Goal: Task Accomplishment & Management: Complete application form

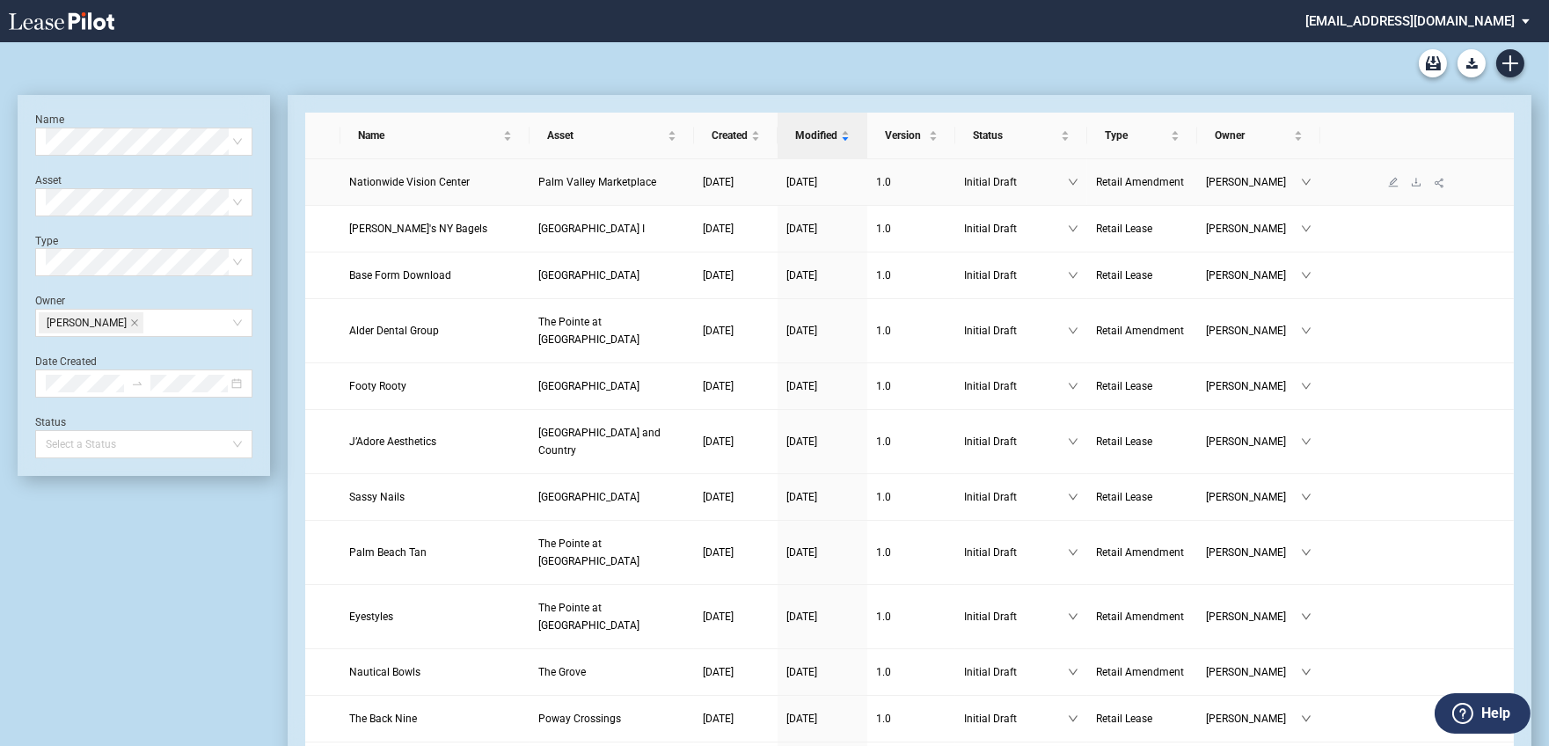
click at [374, 179] on span "Nationwide Vision Center" at bounding box center [409, 182] width 120 height 12
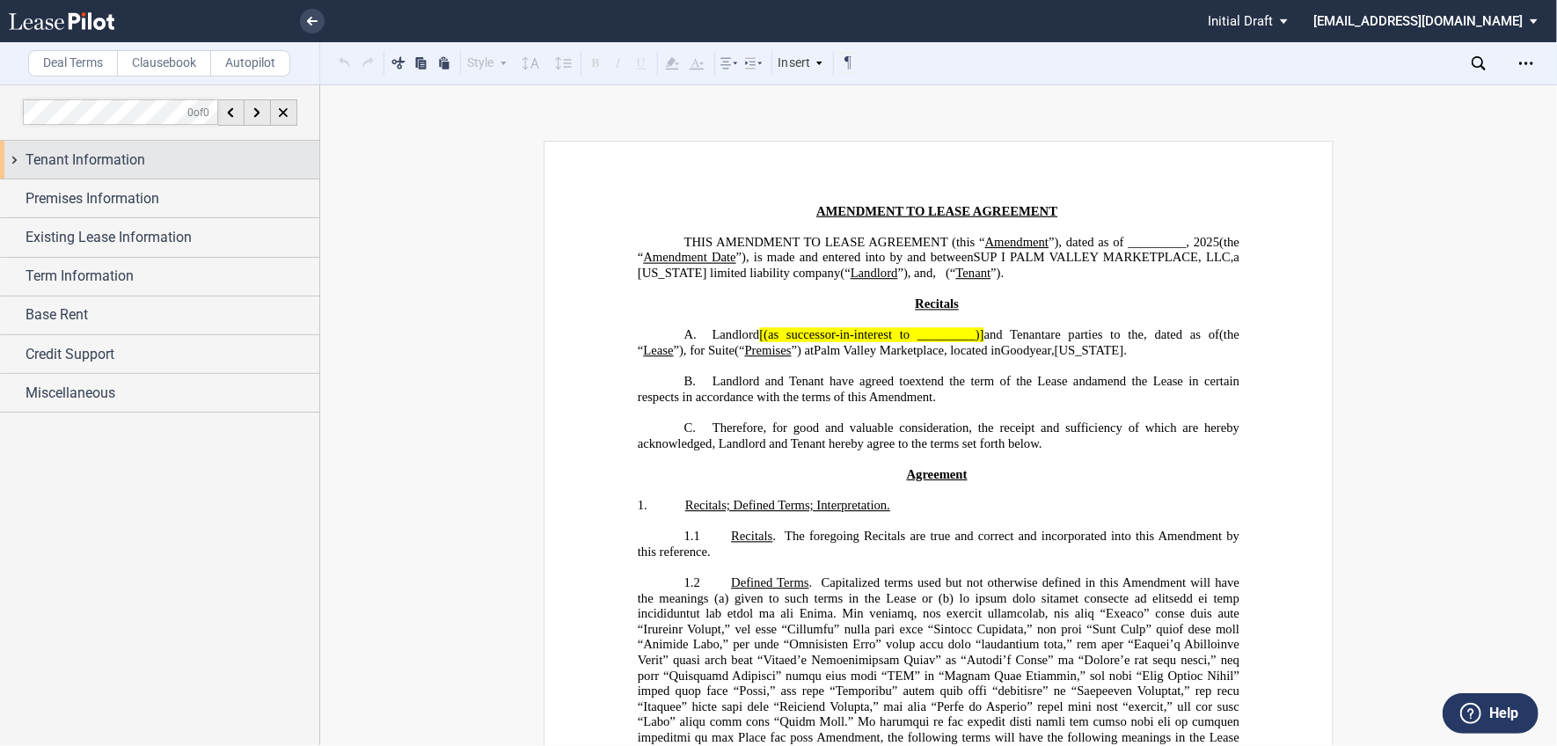
click at [147, 161] on div "Tenant Information" at bounding box center [173, 159] width 294 height 21
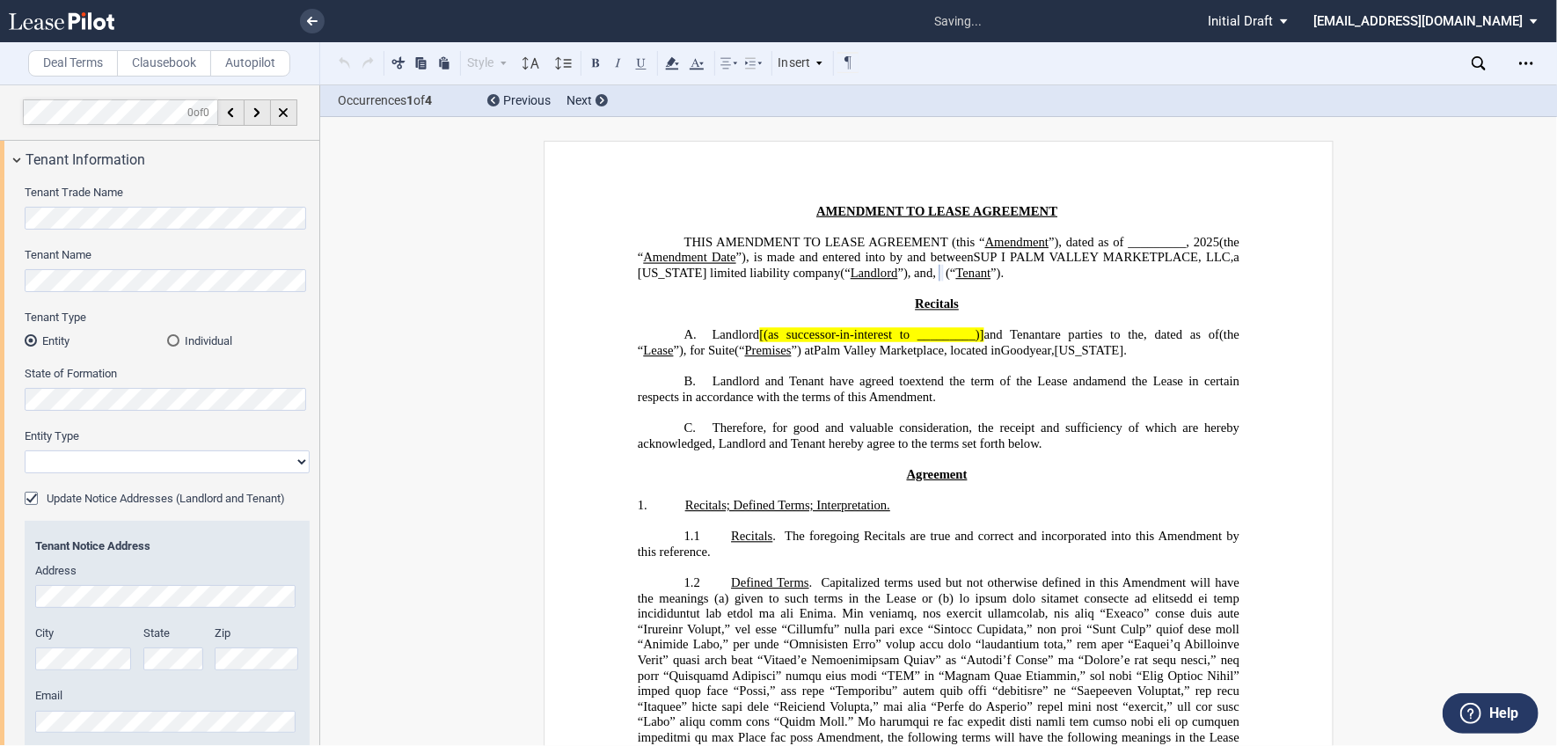
select select "limited liability company"
click at [82, 584] on div "Address" at bounding box center [167, 585] width 264 height 45
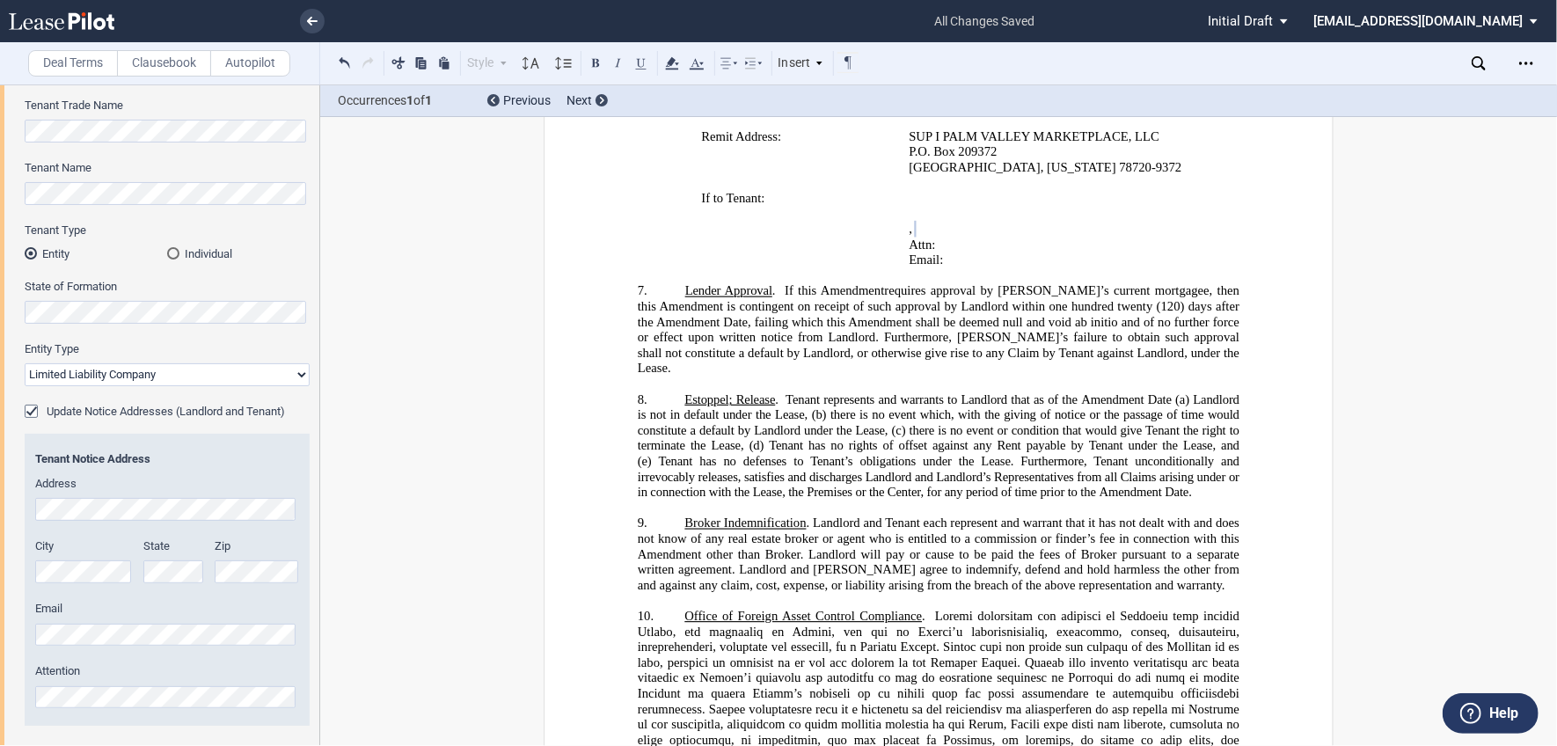
scroll to position [87, 0]
click at [168, 532] on div "Tenant Notice Address Address City State Zip Email Attention" at bounding box center [167, 580] width 264 height 258
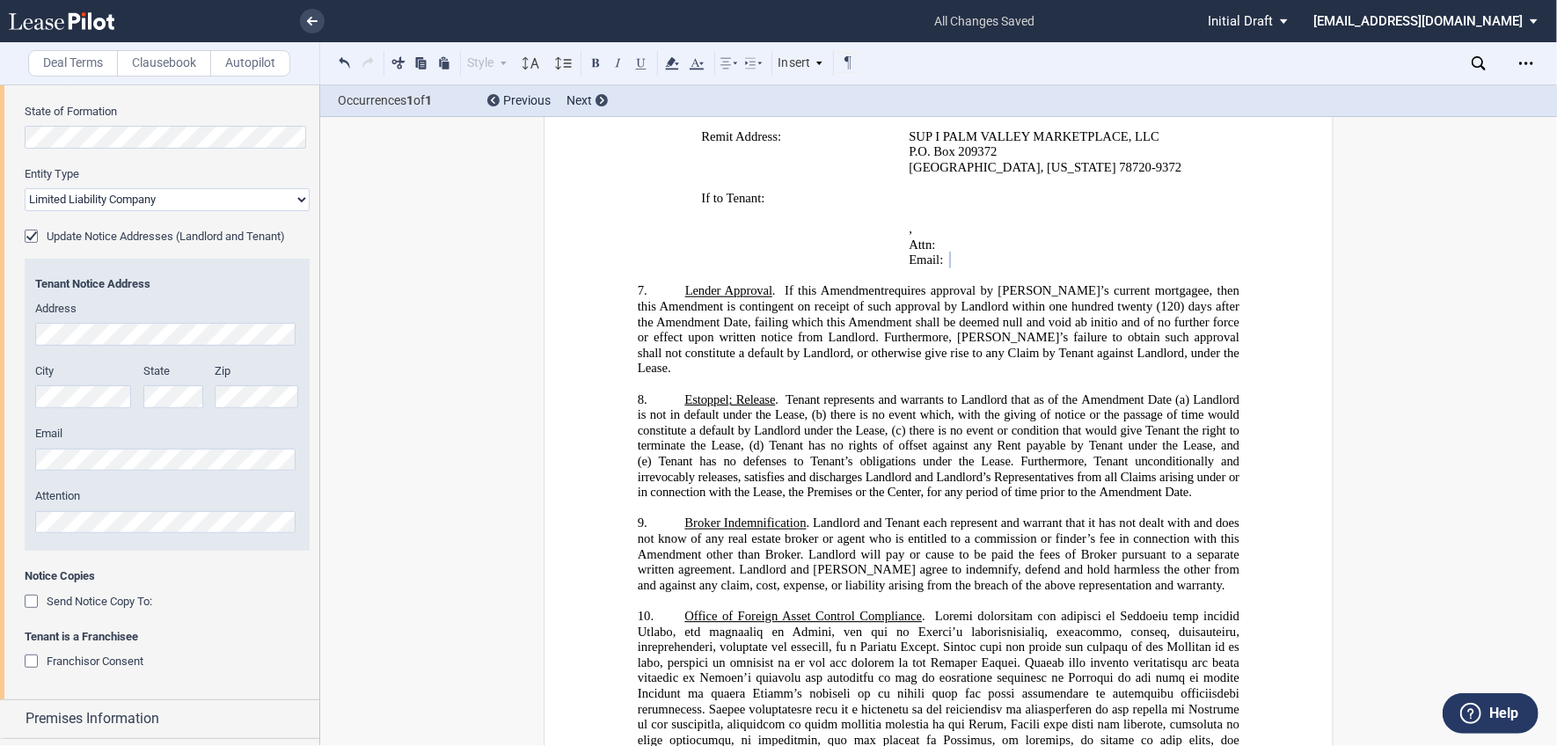
scroll to position [263, 0]
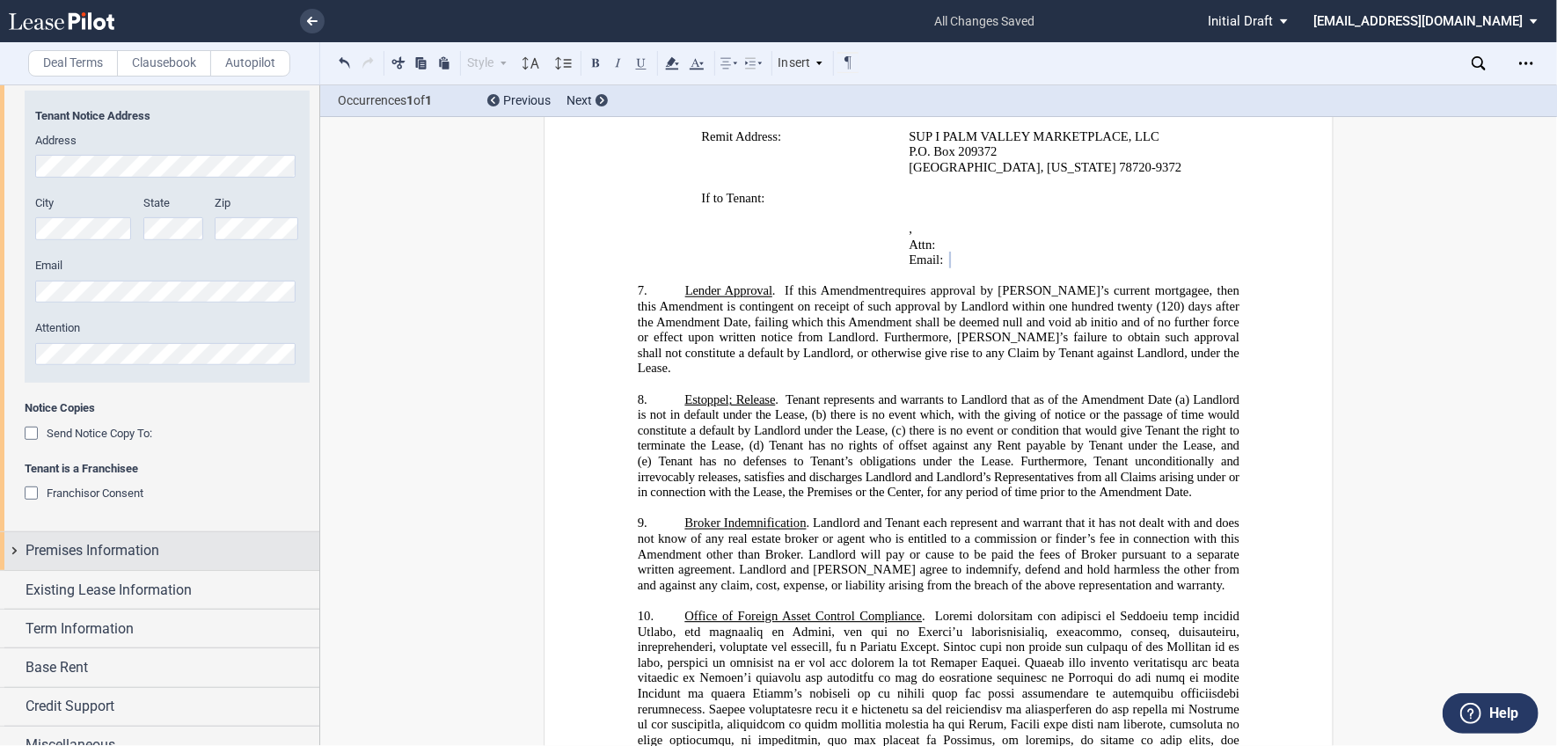
click at [156, 549] on span "Premises Information" at bounding box center [93, 550] width 134 height 21
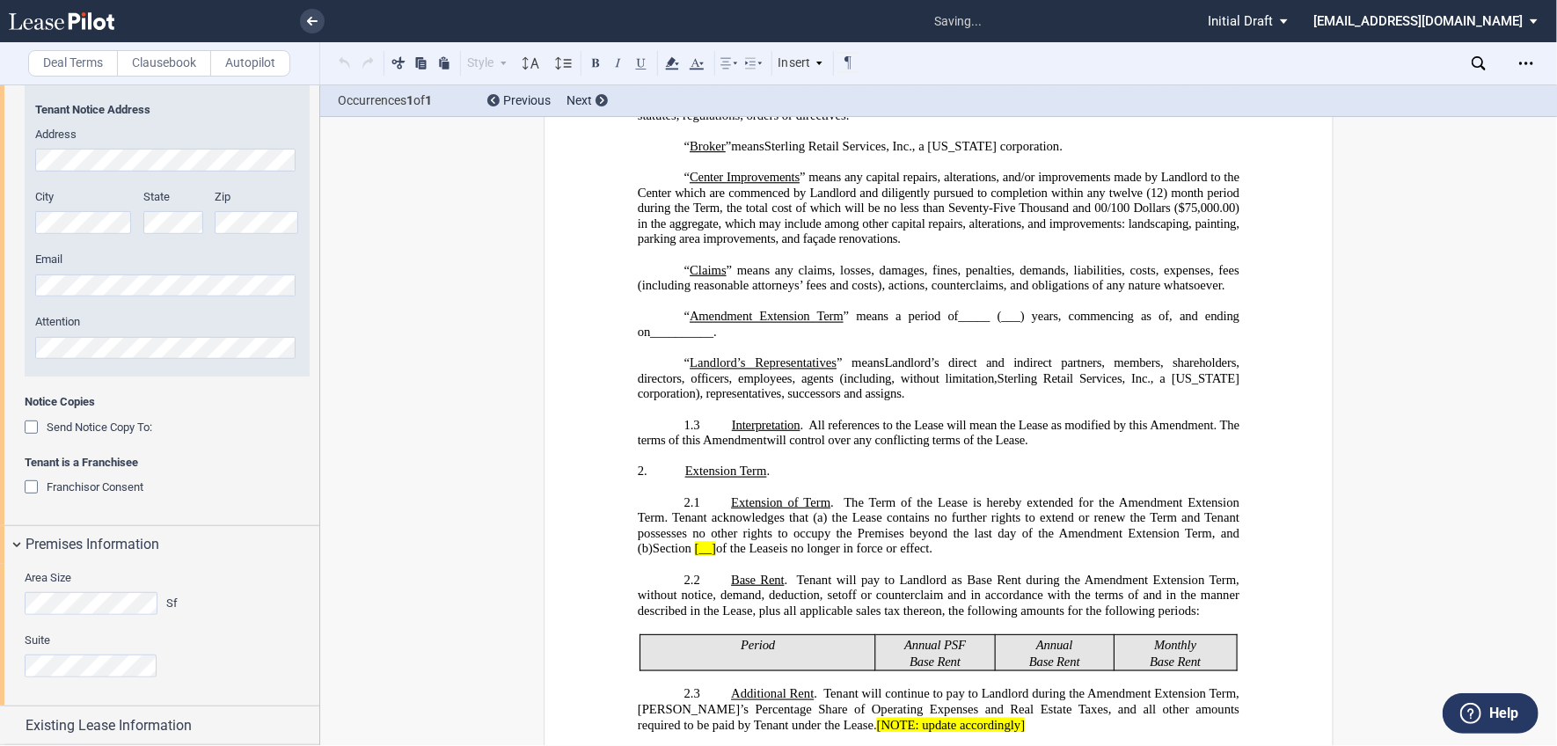
scroll to position [12, 0]
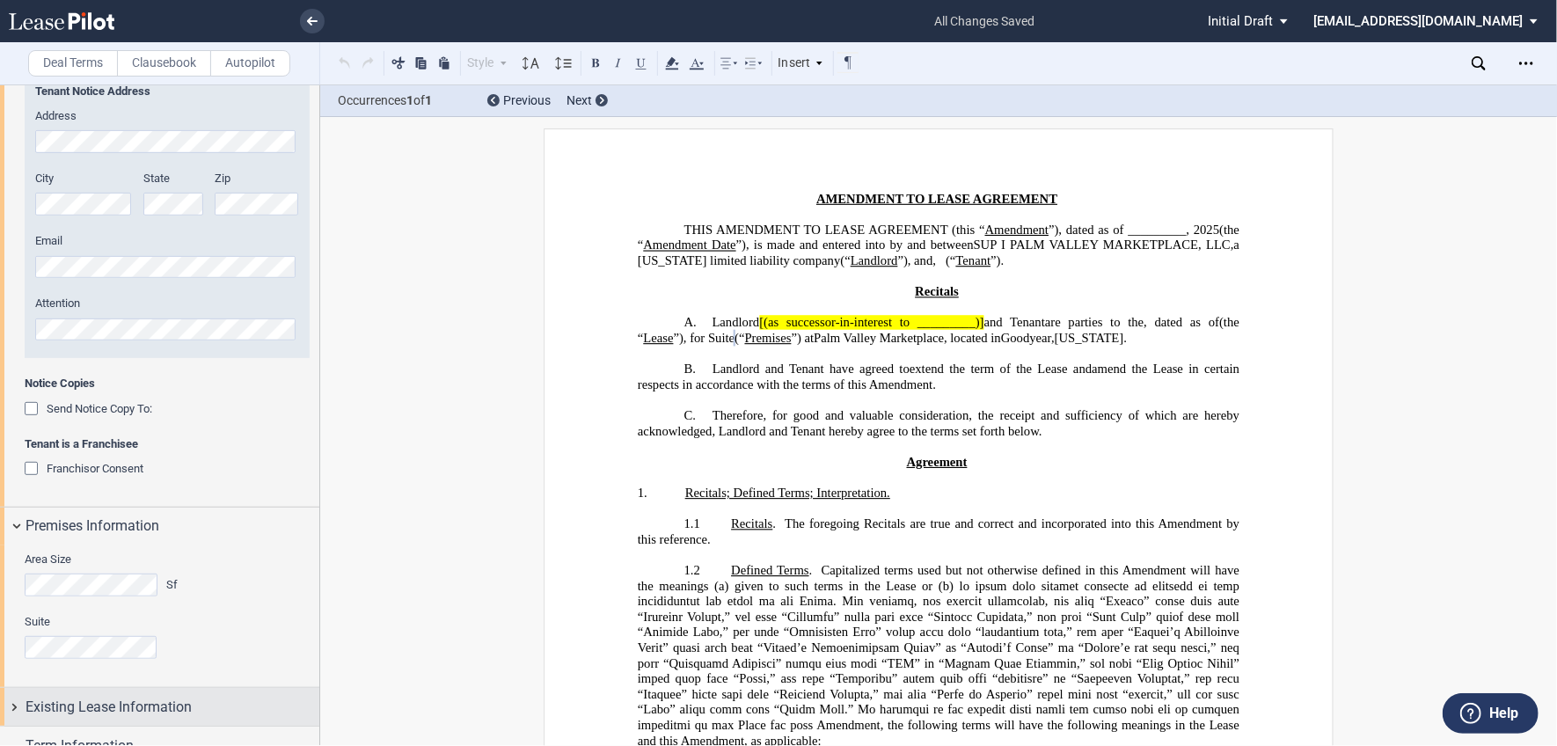
click at [102, 708] on span "Existing Lease Information" at bounding box center [109, 706] width 166 height 21
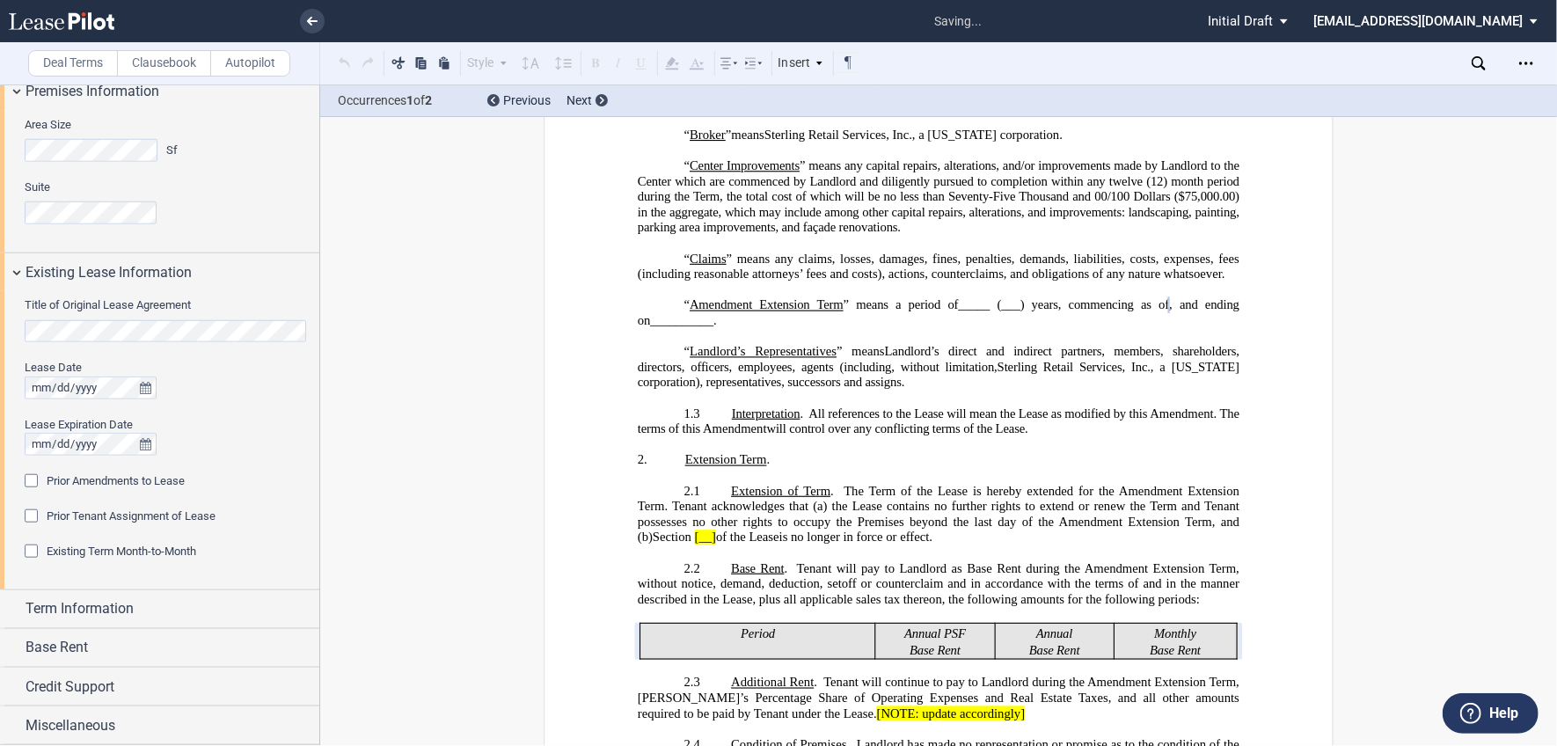
scroll to position [770, 0]
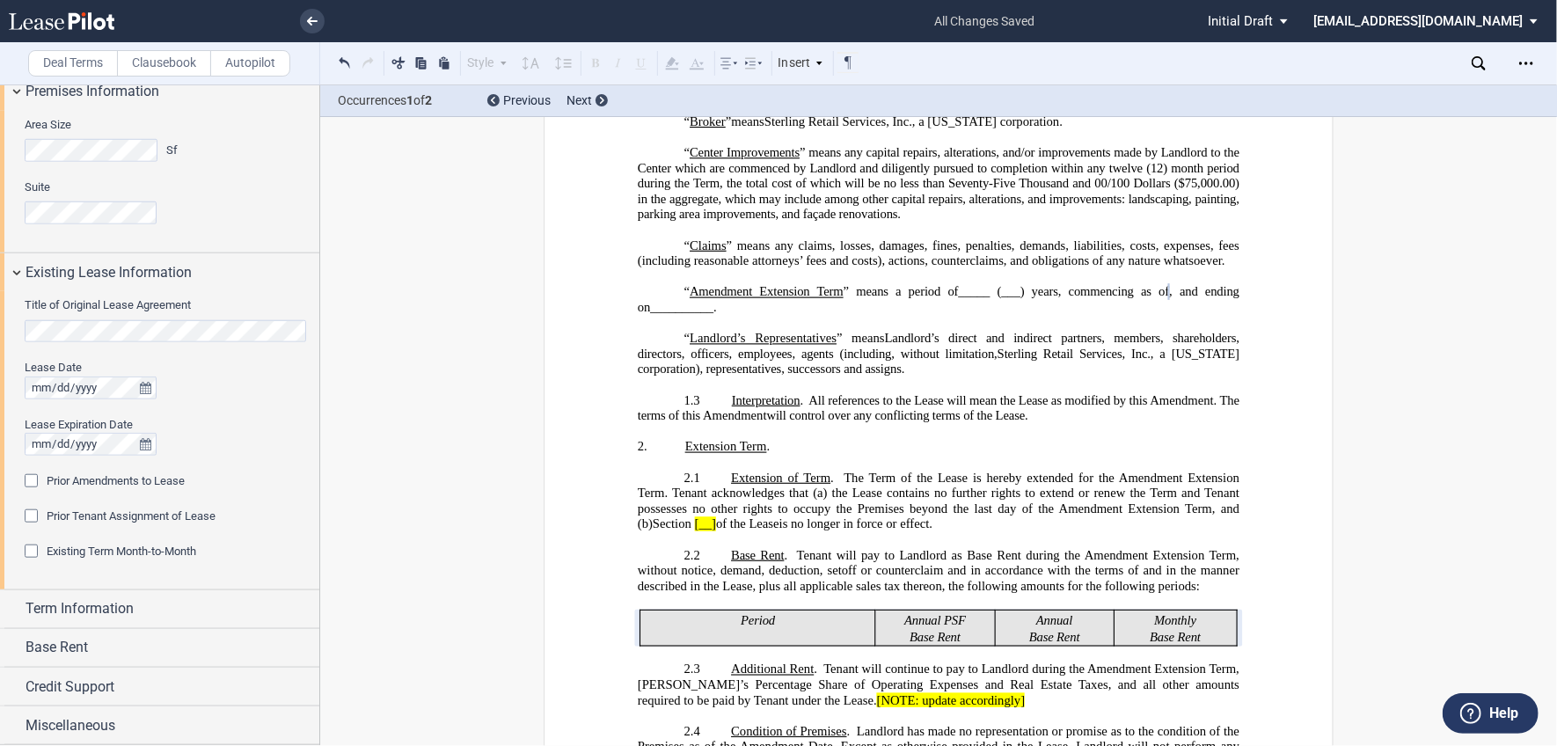
click at [30, 480] on div "Prior Amendments to Lease" at bounding box center [34, 483] width 18 height 18
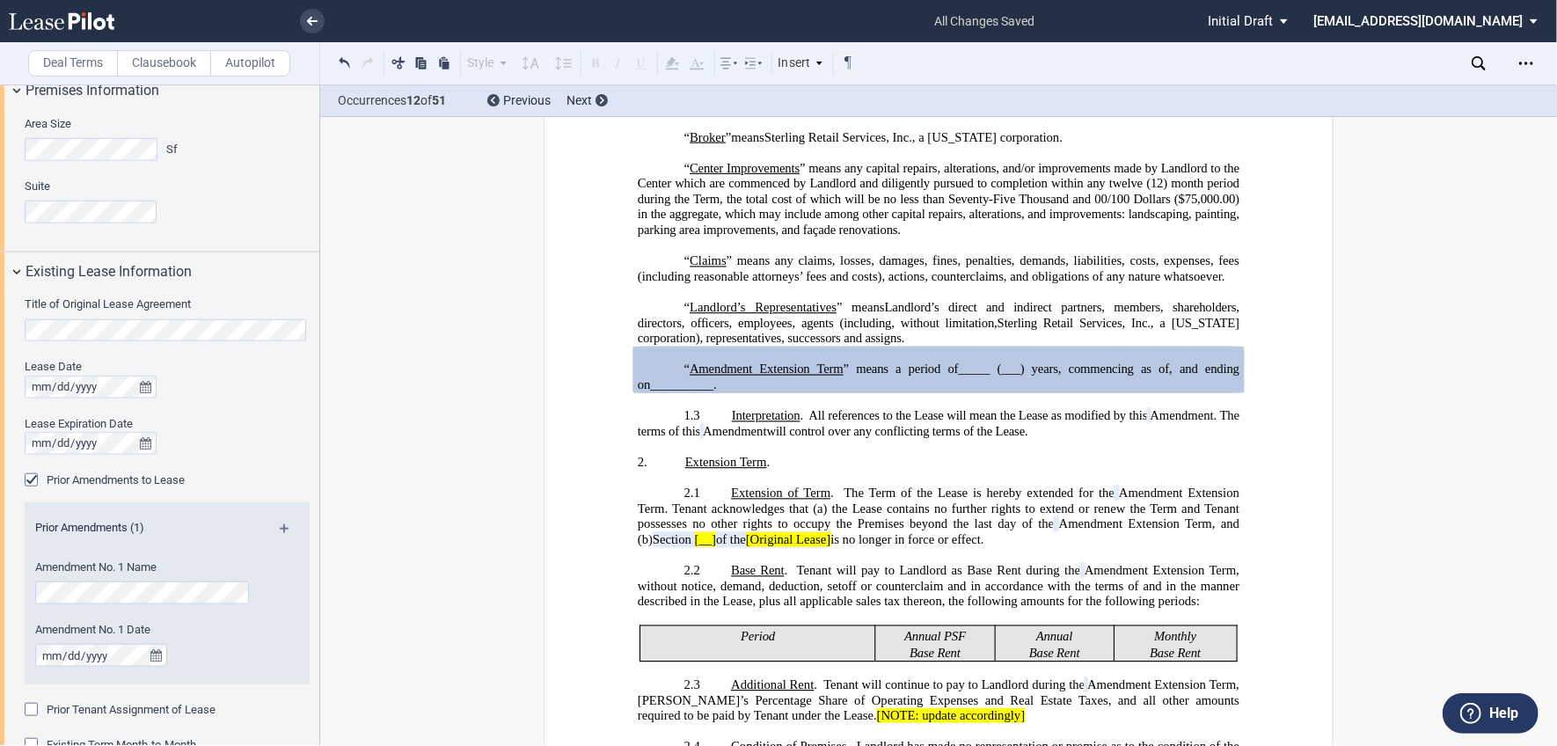
click at [128, 536] on div "Prior Amendments (1)" at bounding box center [167, 531] width 285 height 22
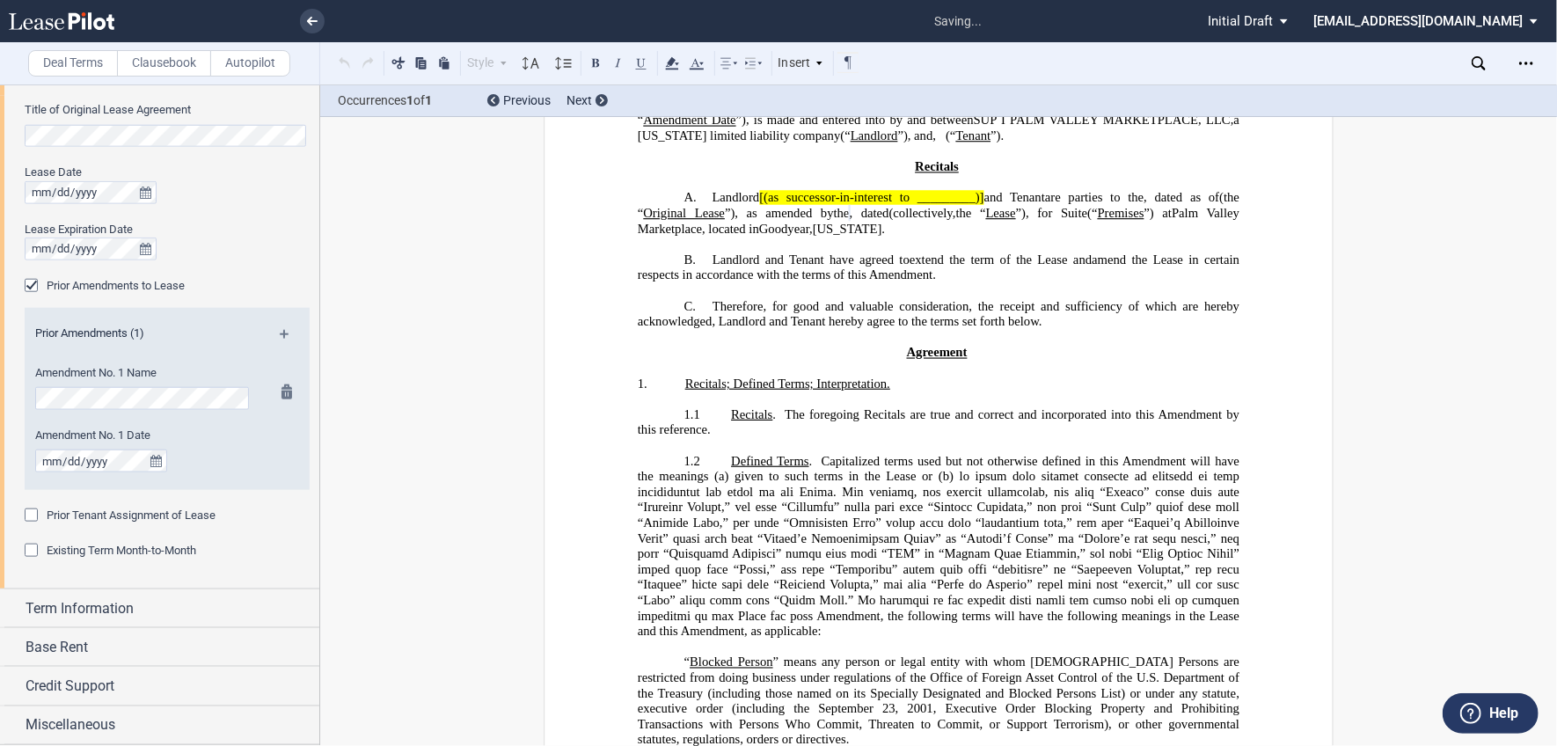
scroll to position [12, 0]
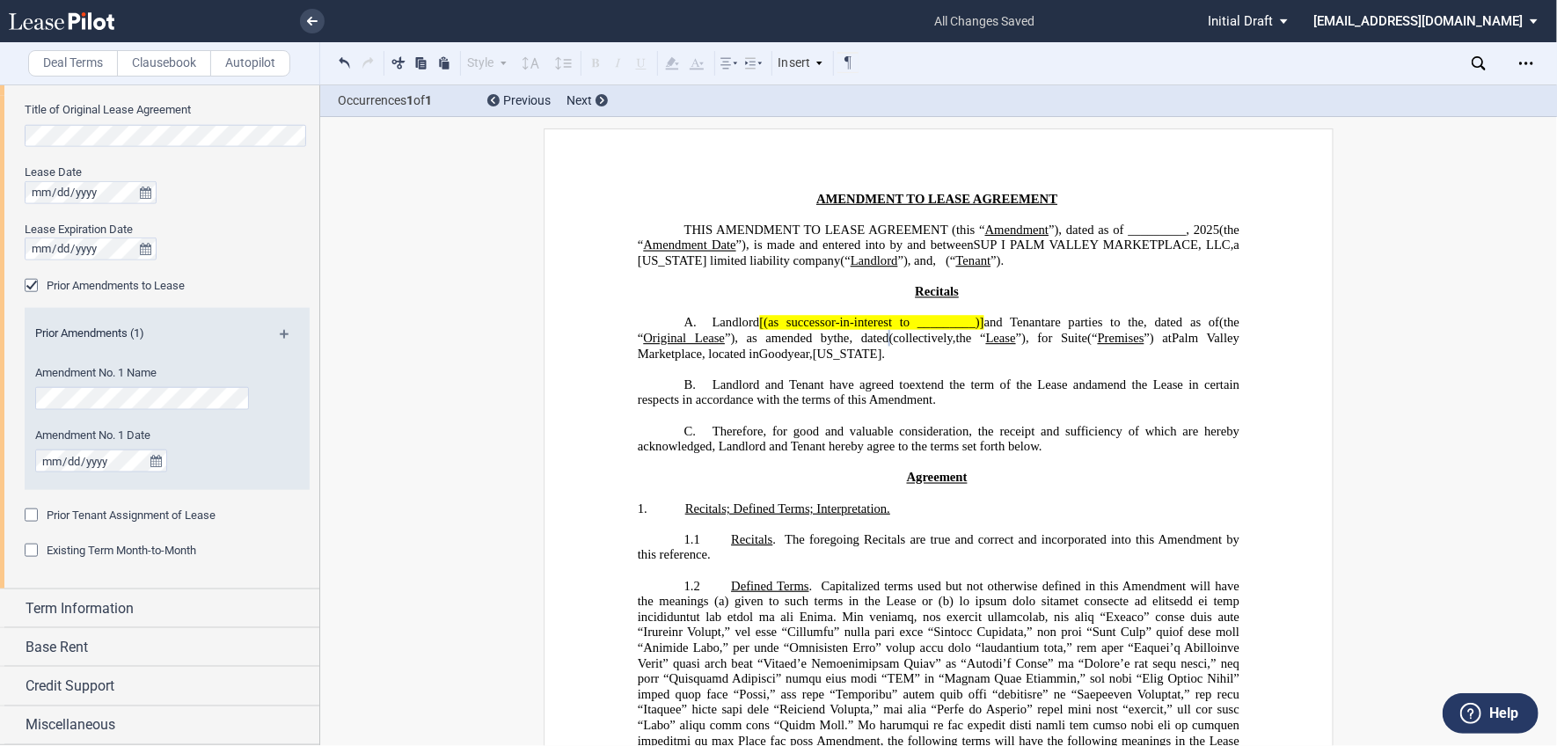
click at [281, 335] on md-icon at bounding box center [292, 340] width 24 height 21
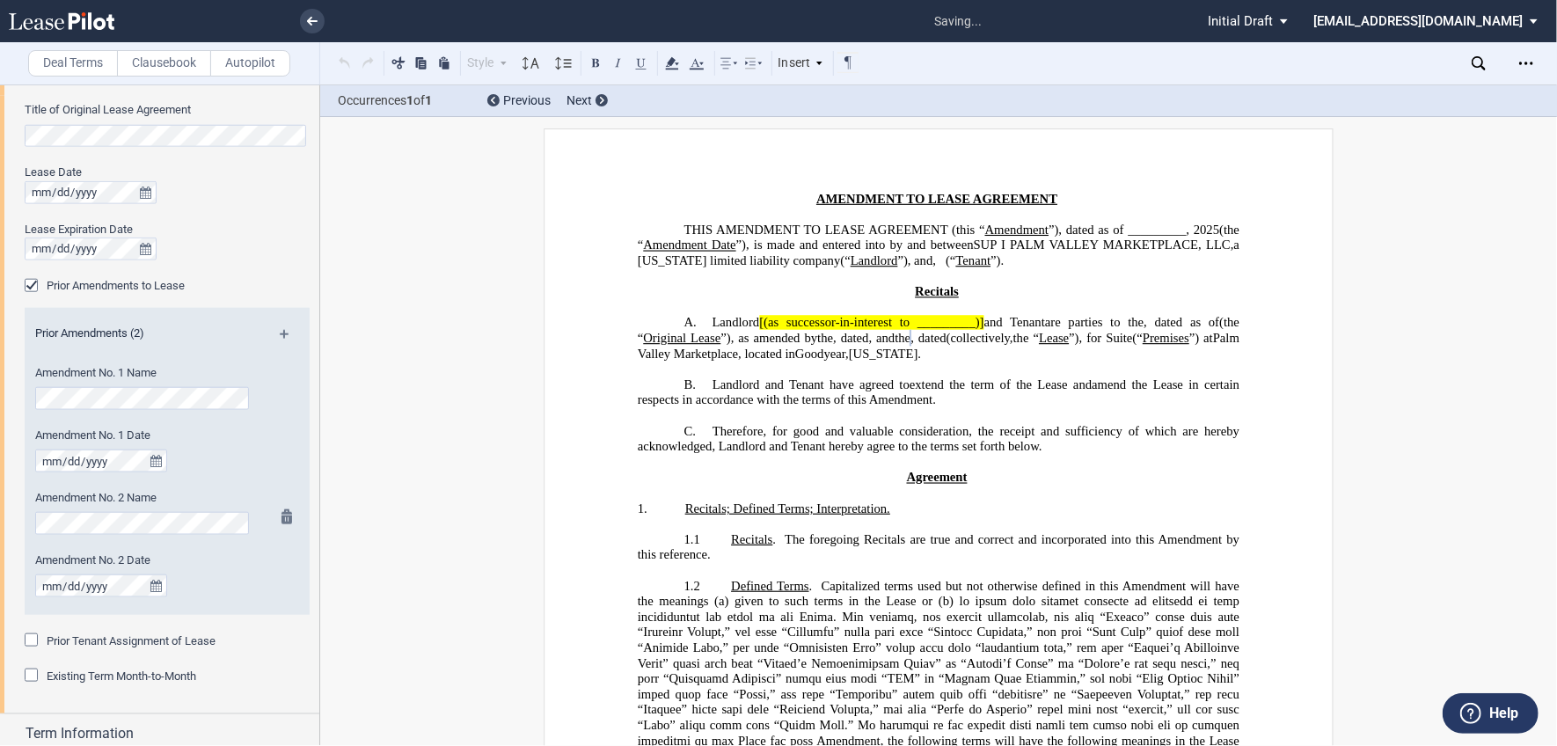
scroll to position [0, 0]
click at [280, 332] on md-icon at bounding box center [292, 340] width 24 height 21
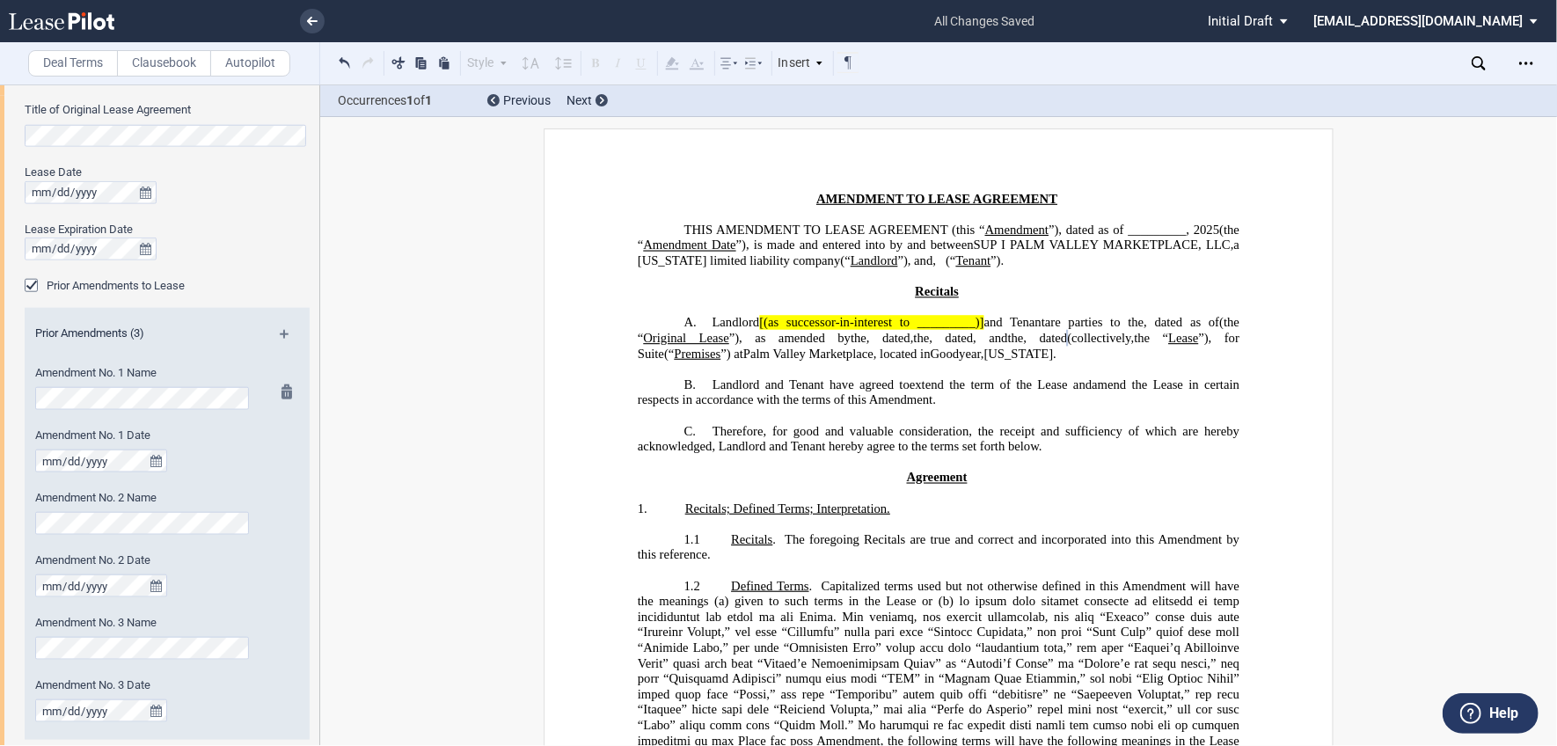
drag, startPoint x: 280, startPoint y: 329, endPoint x: 195, endPoint y: 481, distance: 174.0
click at [280, 330] on md-icon at bounding box center [292, 340] width 24 height 21
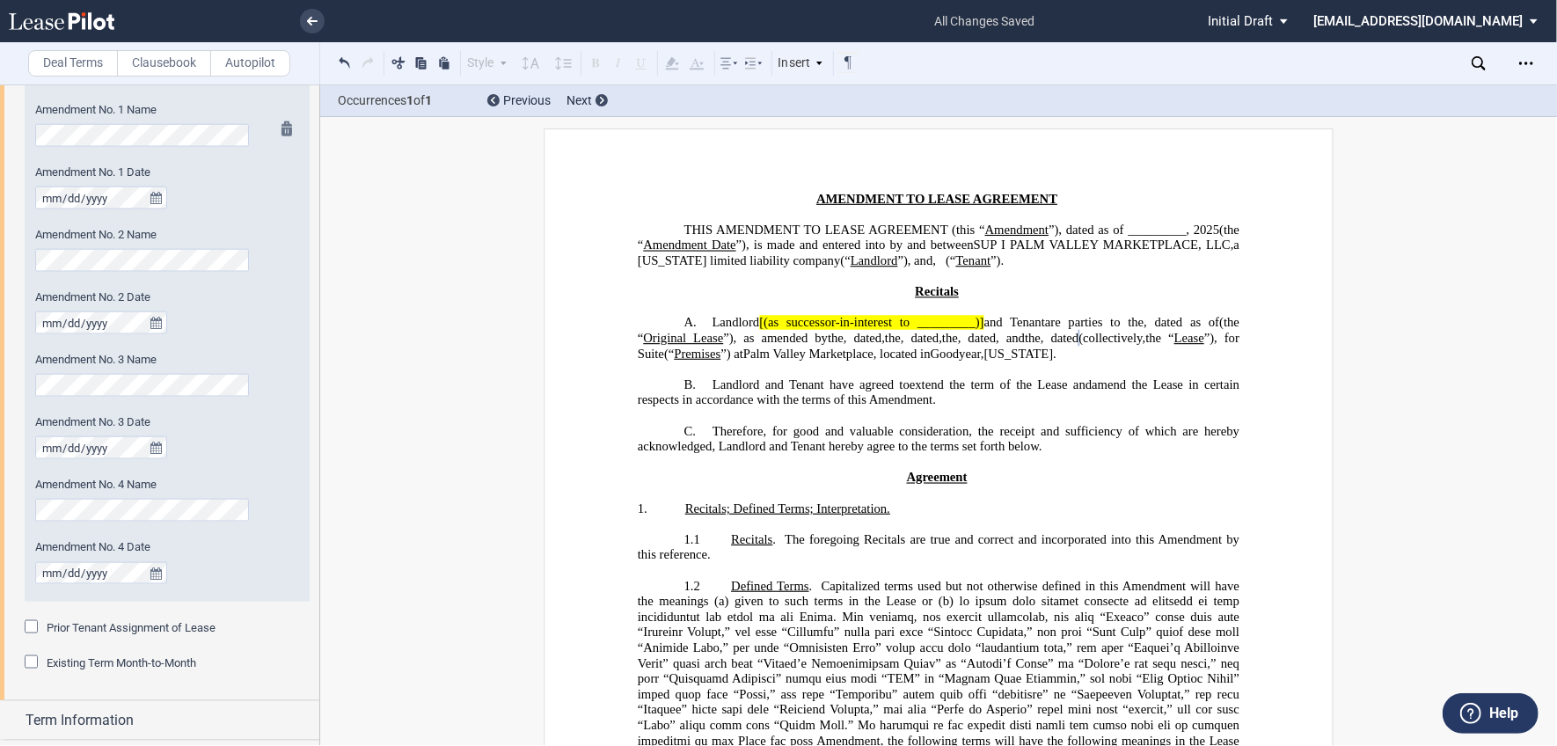
click at [288, 205] on div at bounding box center [282, 174] width 22 height 106
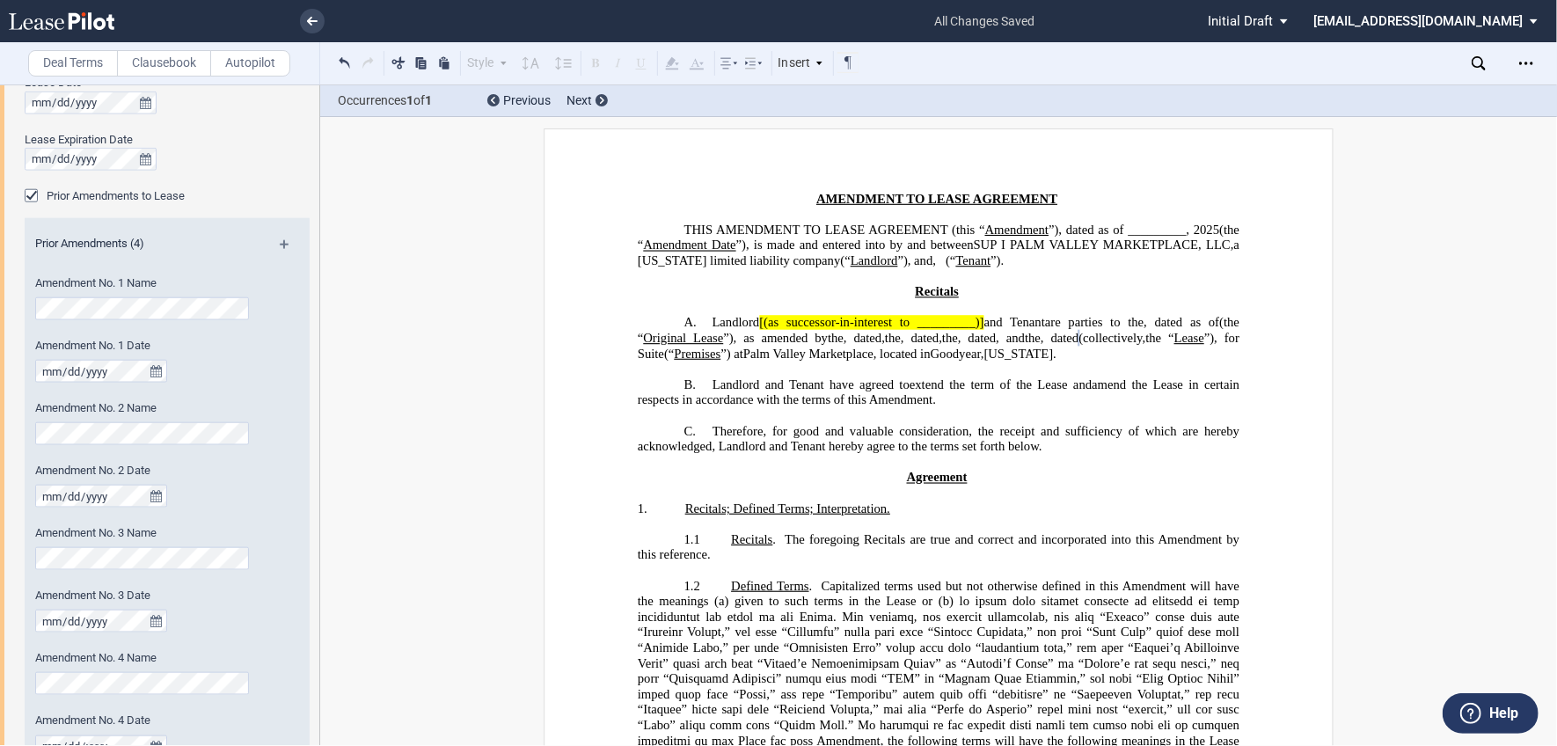
scroll to position [1173, 0]
click at [280, 243] on md-icon at bounding box center [292, 251] width 24 height 21
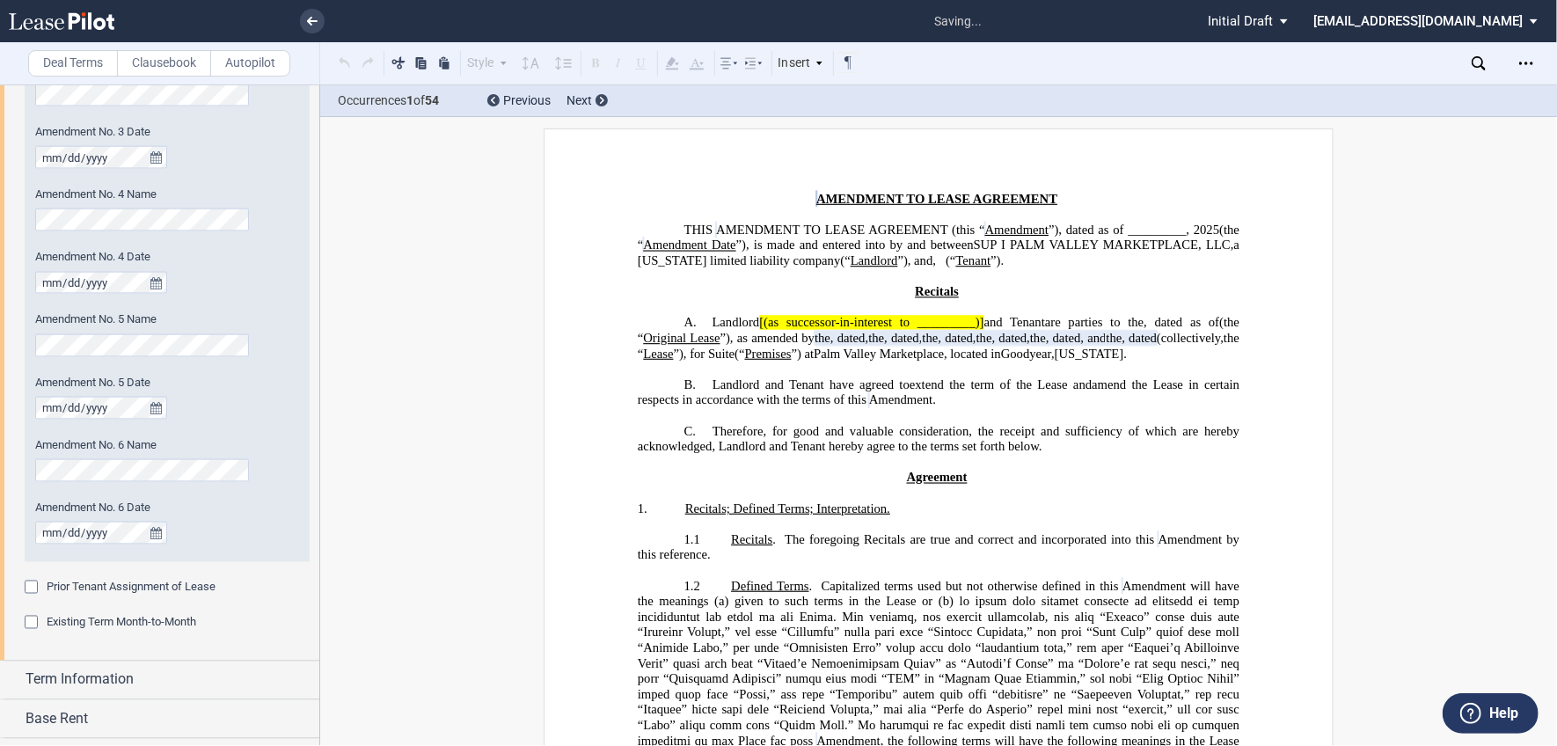
scroll to position [1710, 0]
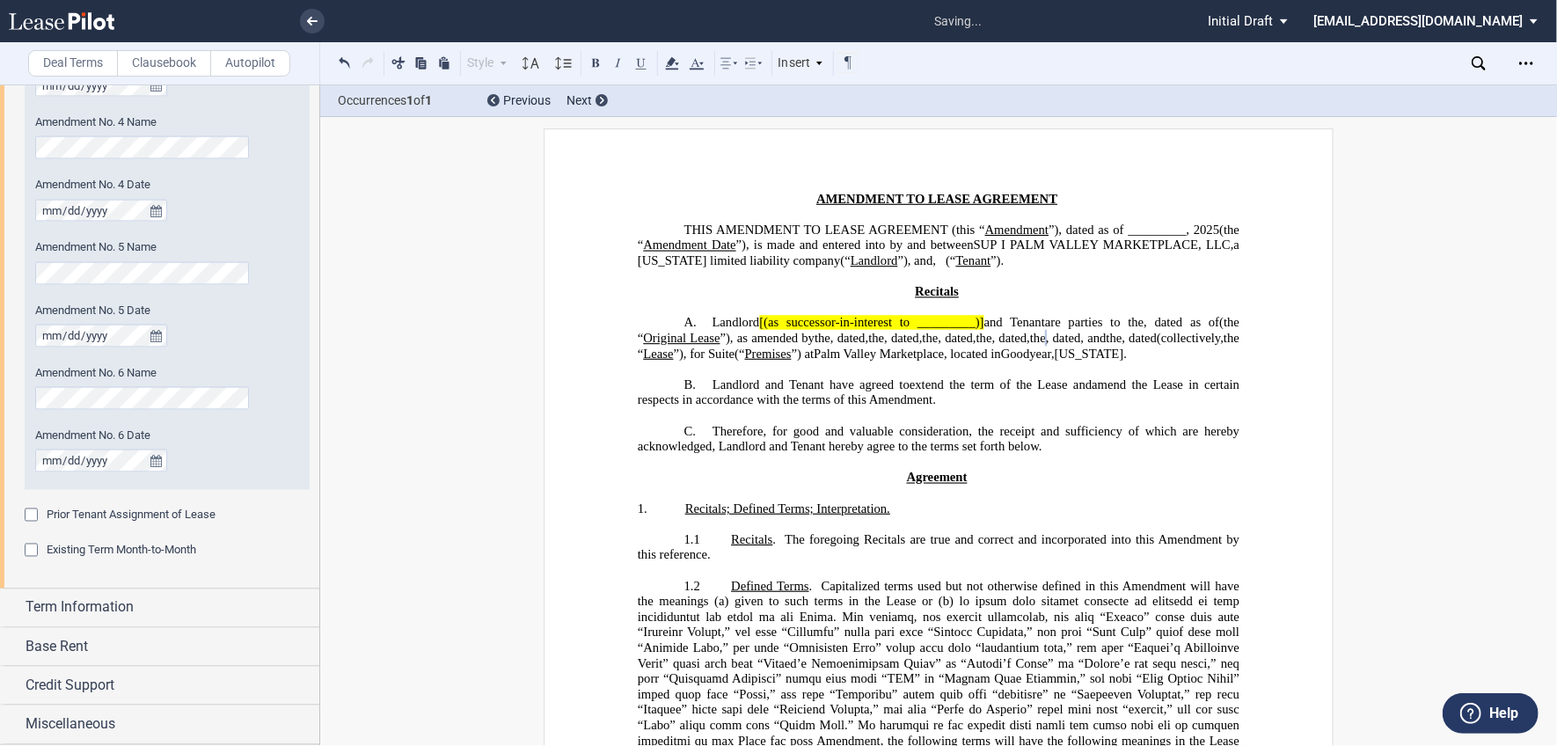
click at [0, 271] on html ".bocls-1{fill:#26354a;fill-rule:evenodd} Loading... × saving... Pending... Pend…" at bounding box center [778, 373] width 1557 height 746
click at [35, 515] on div "Prior Tenant Assignment of Lease" at bounding box center [34, 517] width 18 height 18
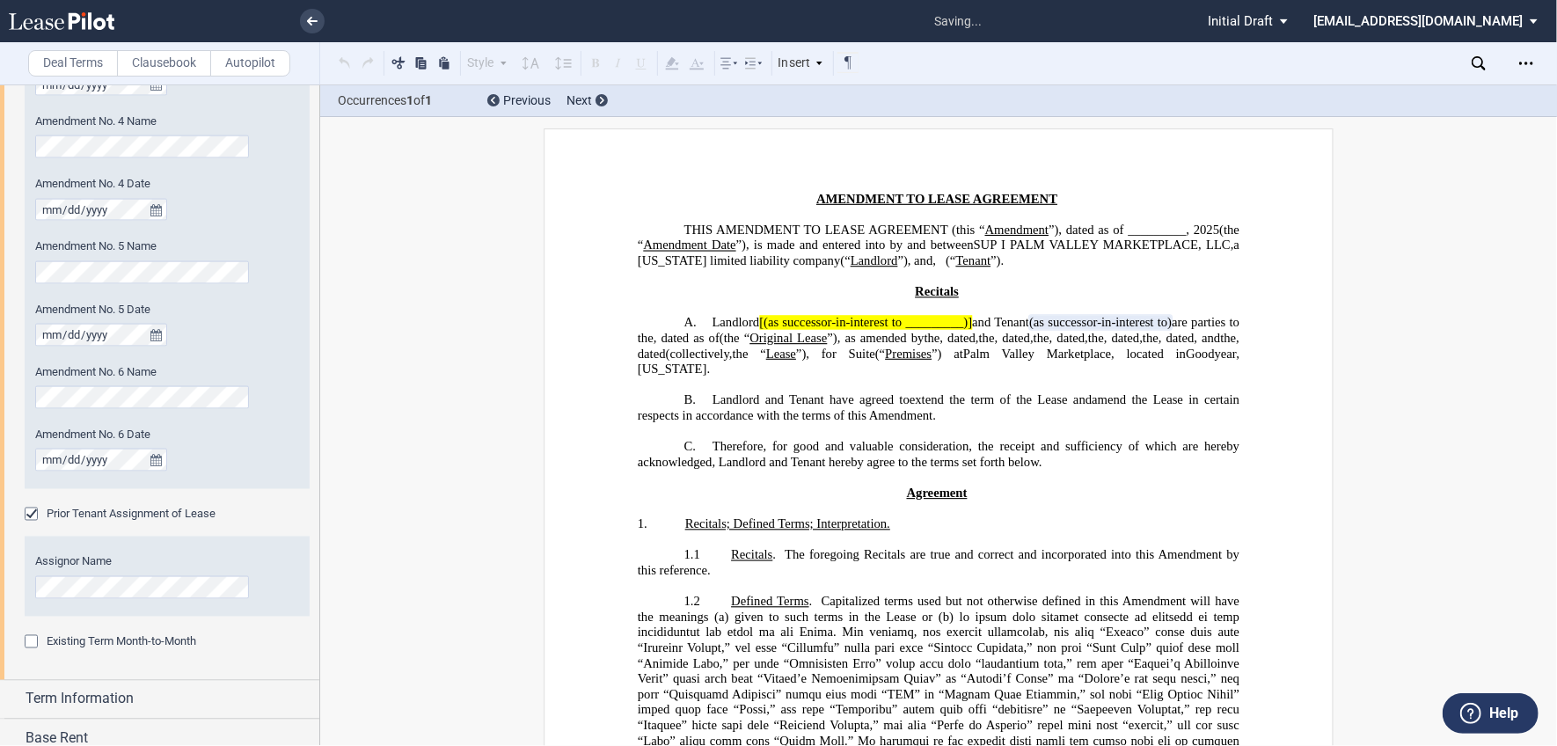
click at [1167, 330] on span ")" at bounding box center [1169, 322] width 4 height 15
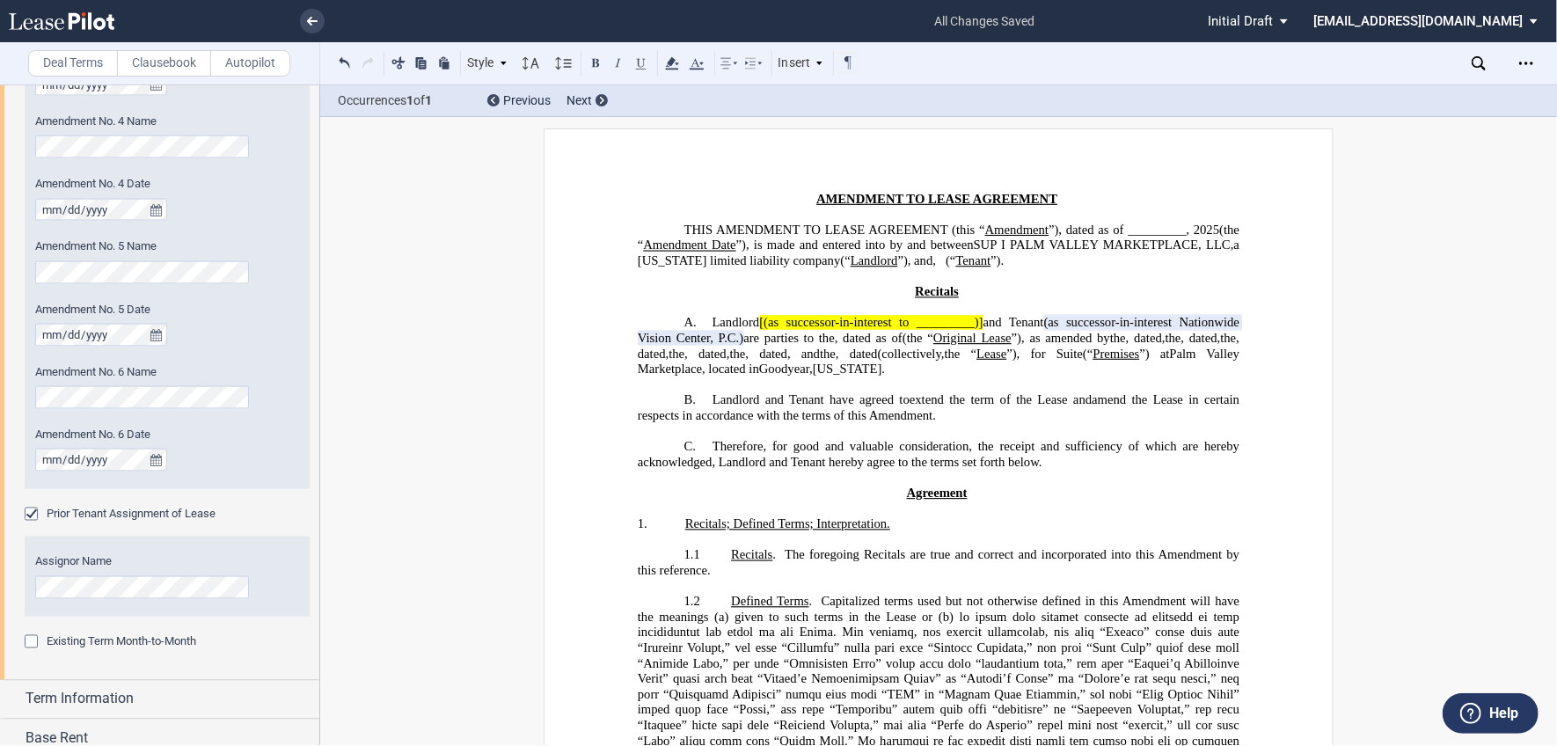
click at [764, 330] on span "[(as successor-in-interest to _________)]" at bounding box center [870, 322] width 223 height 15
click at [981, 330] on span "and Tenant" at bounding box center [1012, 322] width 62 height 15
click at [964, 330] on span "(as successor-in-interest to _________)" at bounding box center [869, 322] width 220 height 15
click at [659, 346] on span ")" at bounding box center [661, 338] width 4 height 15
click at [900, 330] on span "(as successor-in-interest to )" at bounding box center [834, 322] width 150 height 15
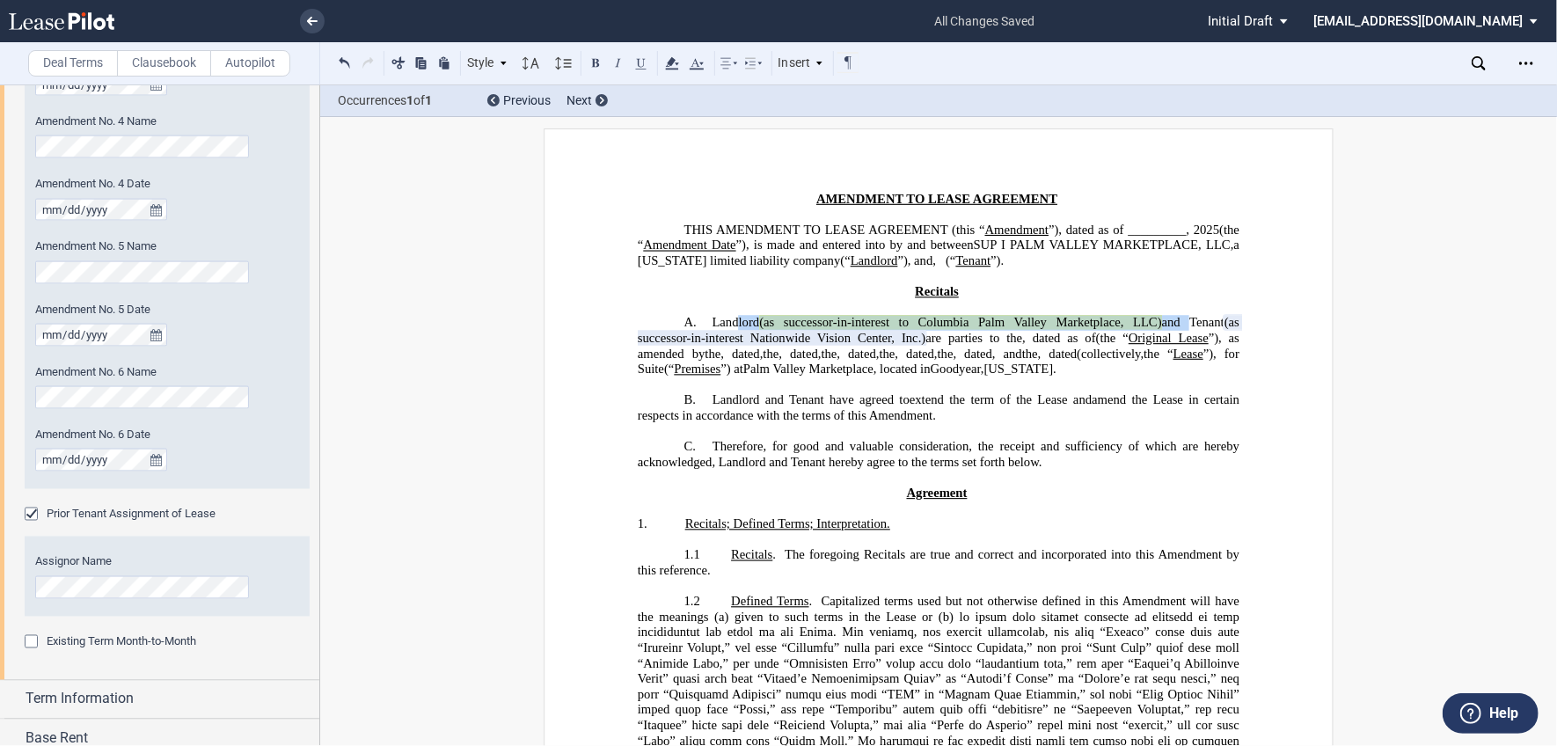
drag, startPoint x: 733, startPoint y: 338, endPoint x: 1179, endPoint y: 347, distance: 446.0
click at [1179, 330] on span "Landlord (as successor-in-interest to Columbia Palm Valley Marketplace, LLC) an…" at bounding box center [968, 322] width 512 height 15
click at [678, 68] on icon at bounding box center [671, 63] width 21 height 21
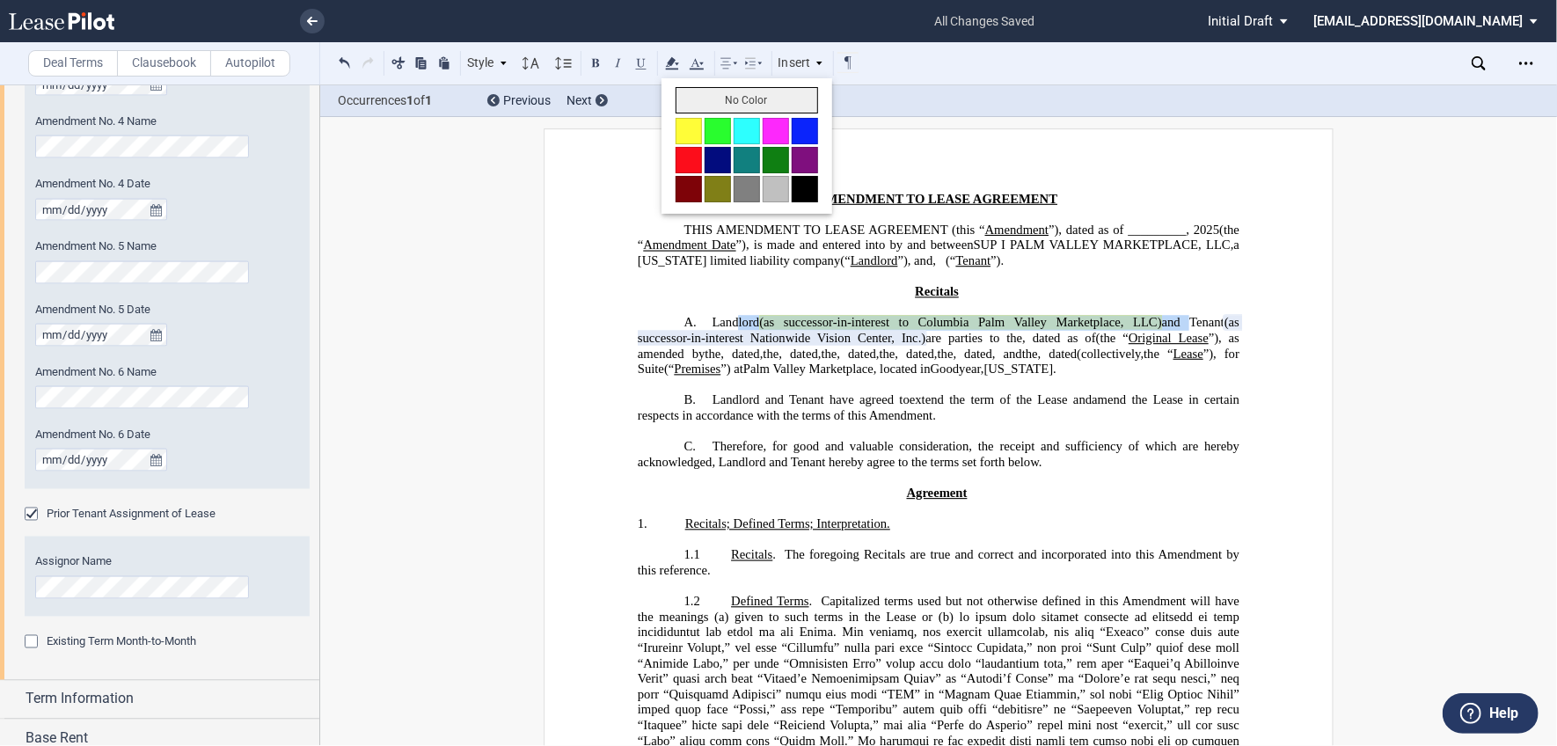
click at [689, 97] on button "No Color" at bounding box center [746, 100] width 142 height 26
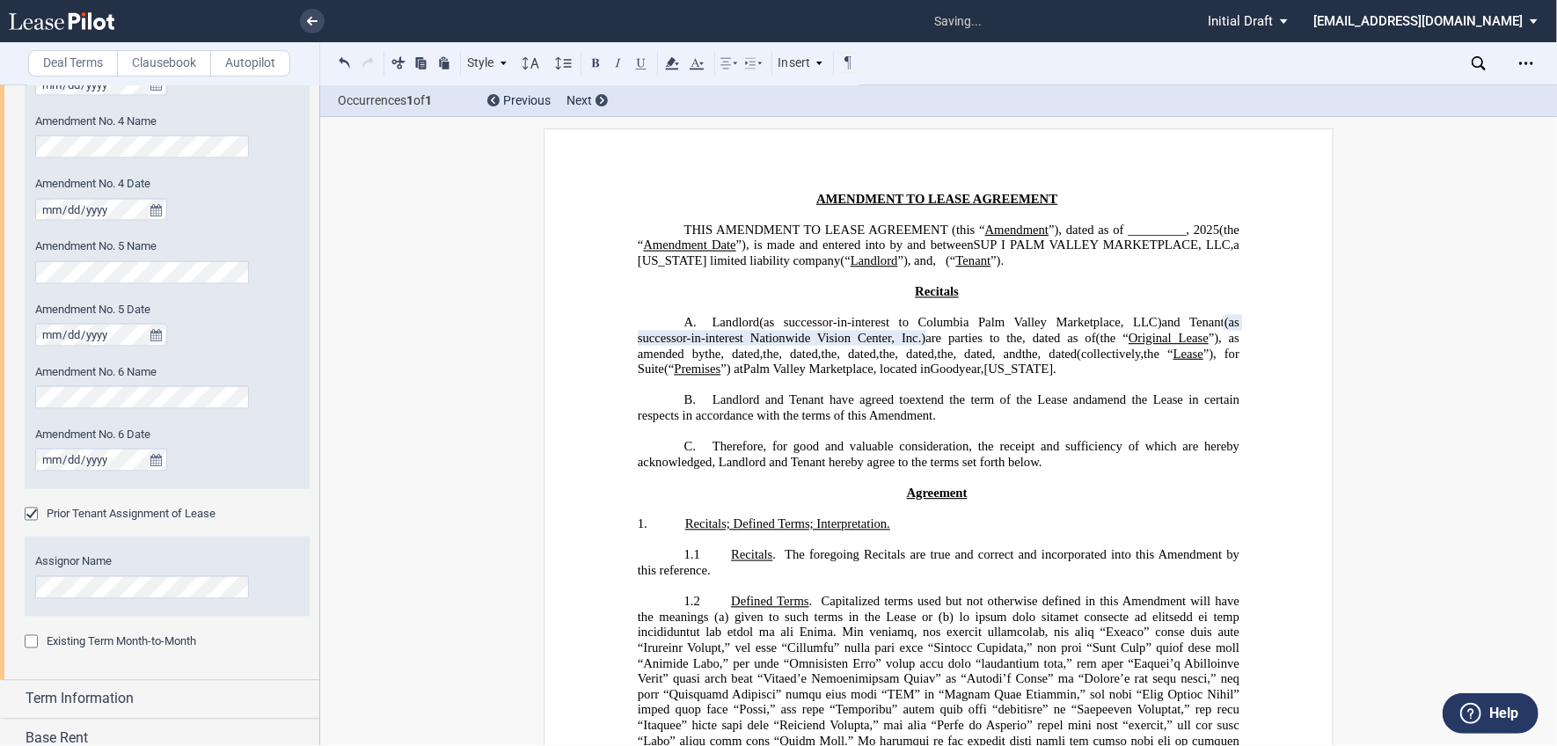
click at [1054, 376] on span "Arizona" at bounding box center [1018, 368] width 69 height 15
drag, startPoint x: 32, startPoint y: 513, endPoint x: 73, endPoint y: 568, distance: 69.1
click at [33, 513] on div "Prior Tenant Assignment of Lease" at bounding box center [34, 516] width 18 height 18
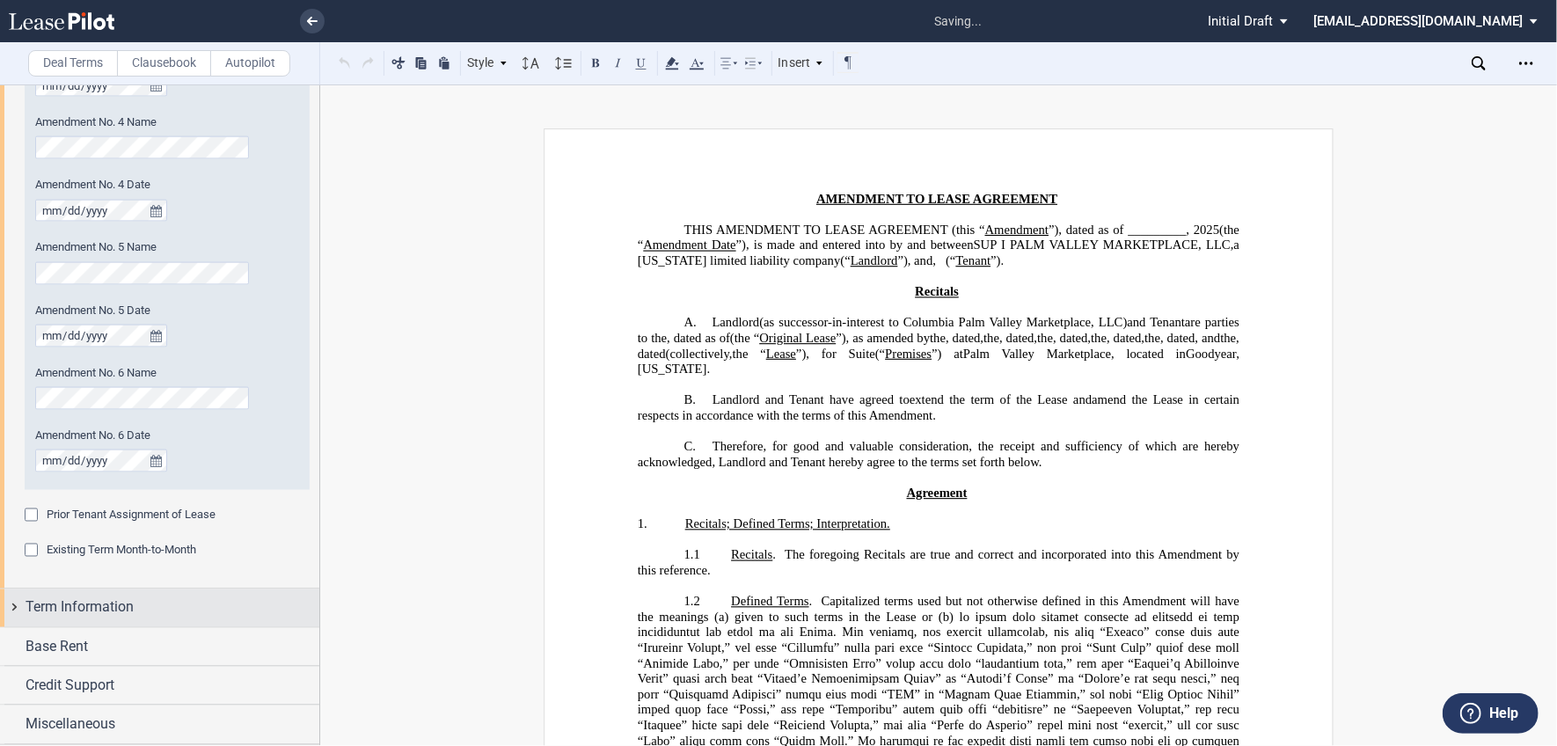
click at [74, 612] on span "Term Information" at bounding box center [80, 607] width 108 height 21
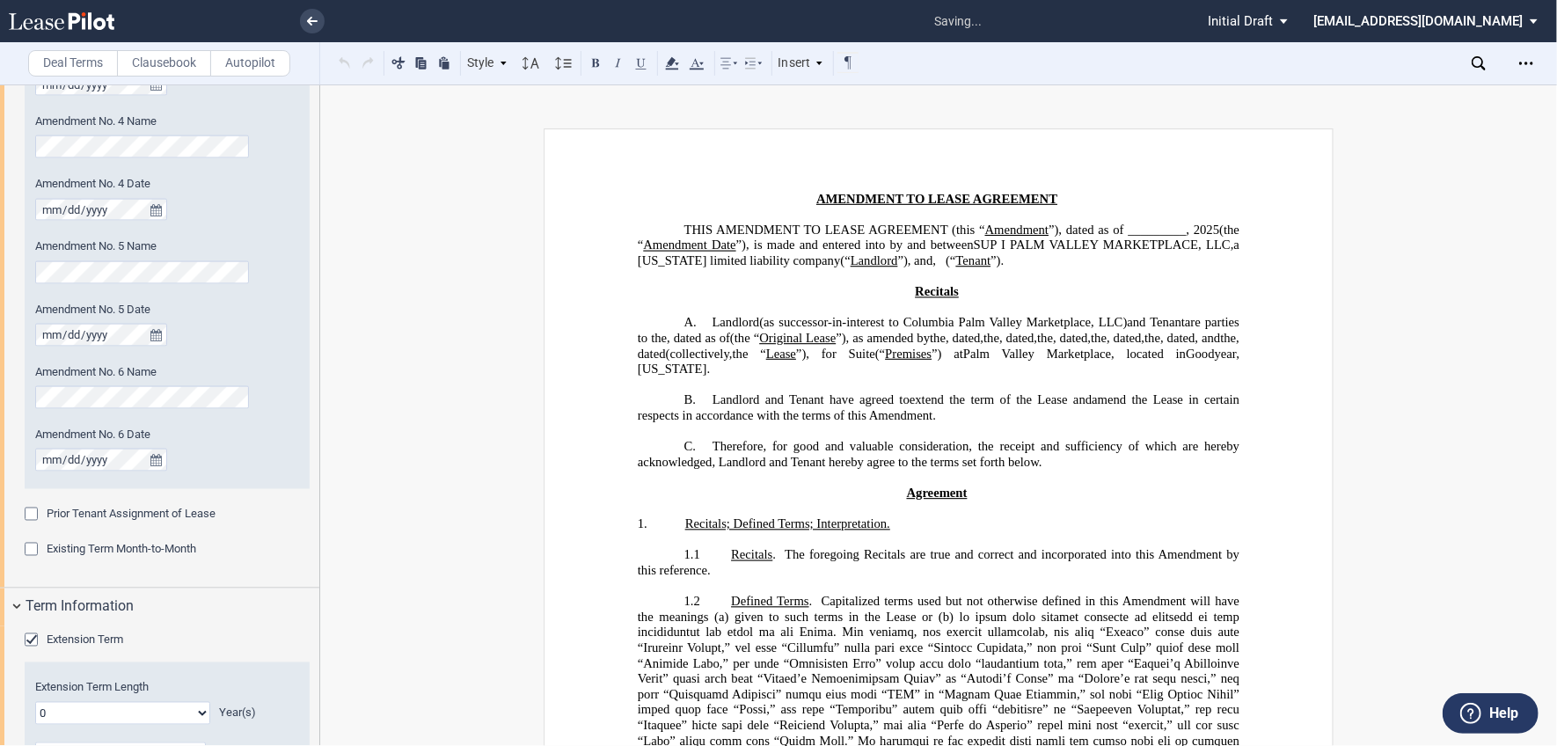
scroll to position [1930, 0]
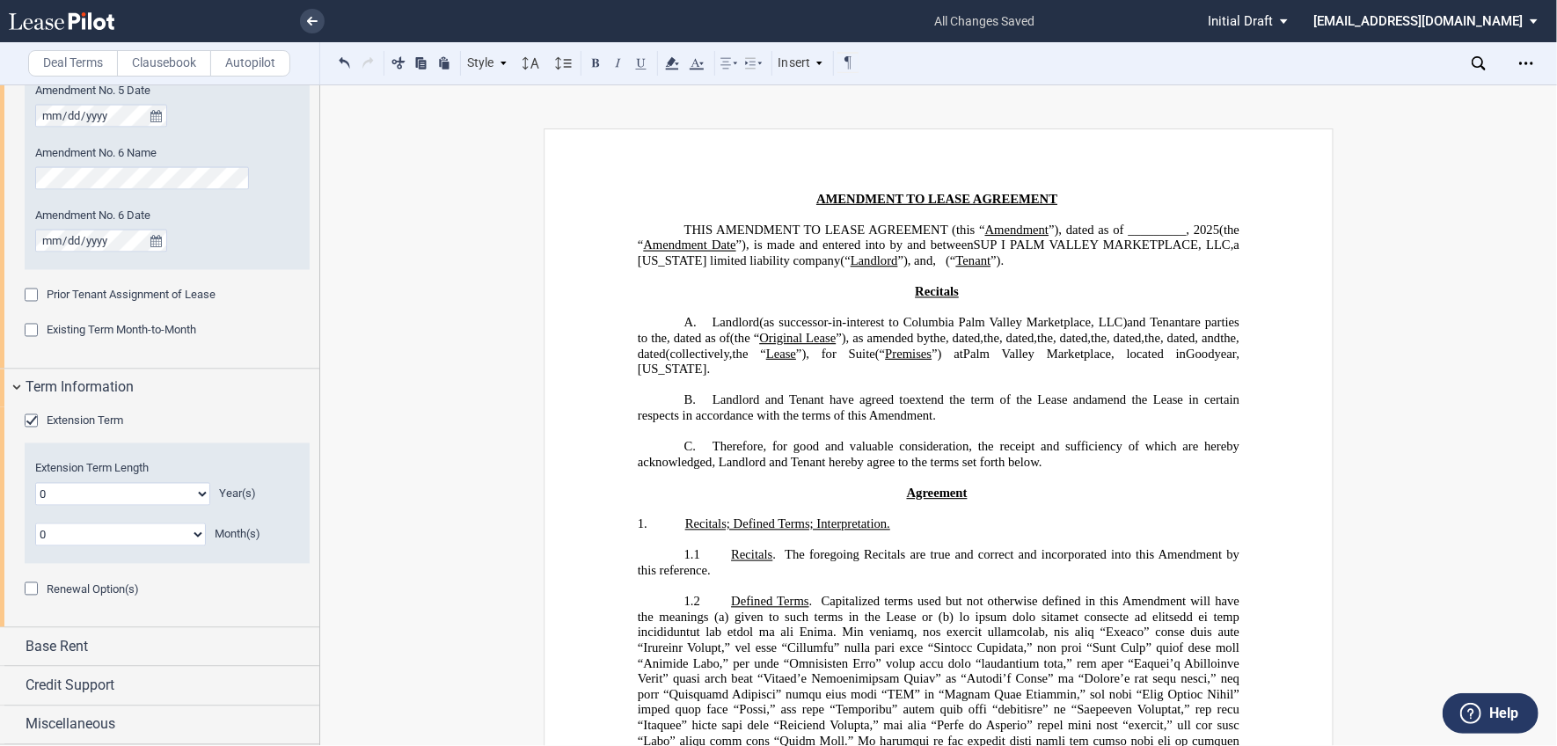
click at [88, 489] on select "0 1 2 3 4 5 6 7 8 9 10 11 12 13 14 15 16 17 18 19 20" at bounding box center [122, 494] width 175 height 23
select select "number:5"
click at [35, 483] on select "0 1 2 3 4 5 6 7 8 9 10 11 12 13 14 15 16 17 18 19 20" at bounding box center [122, 494] width 175 height 23
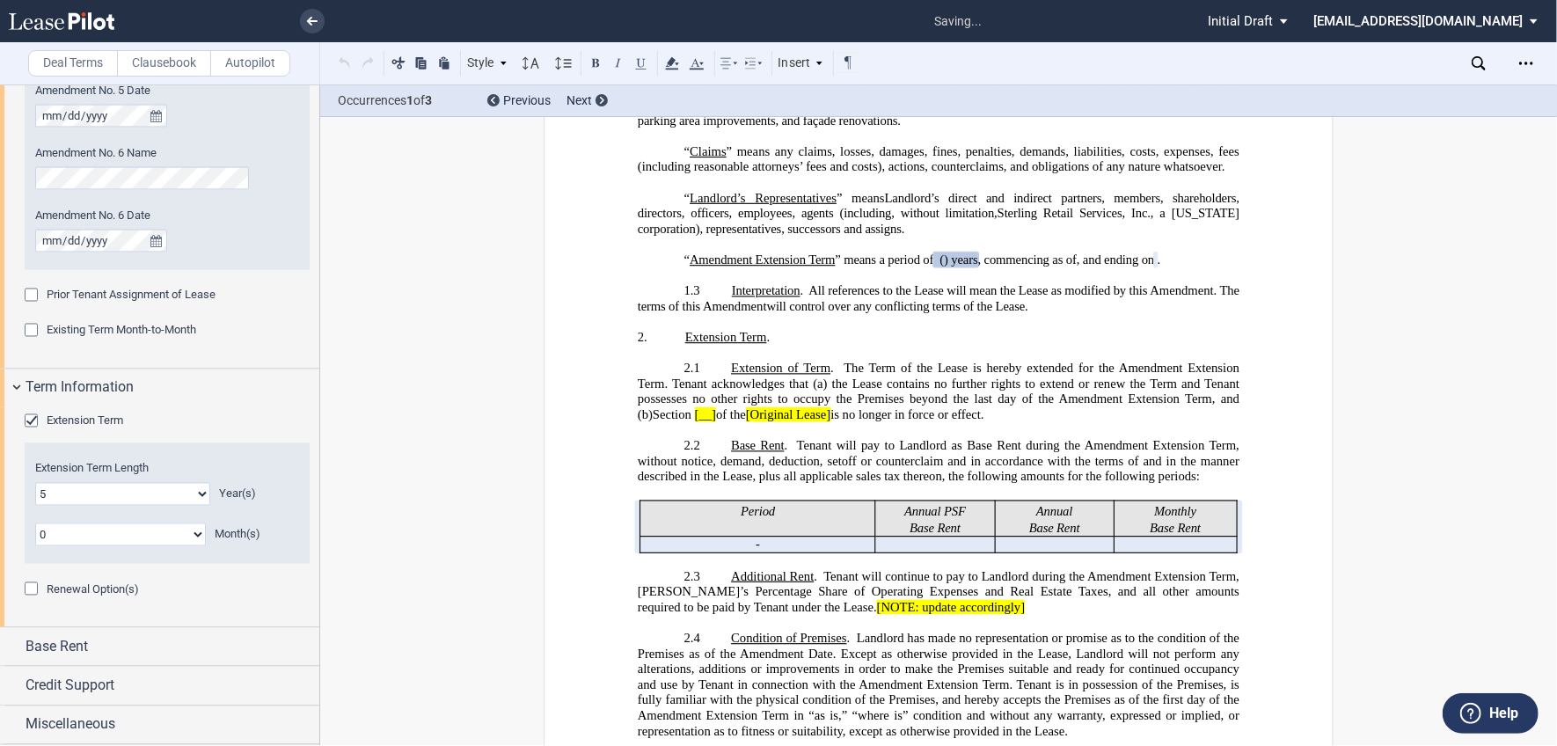
scroll to position [900, 0]
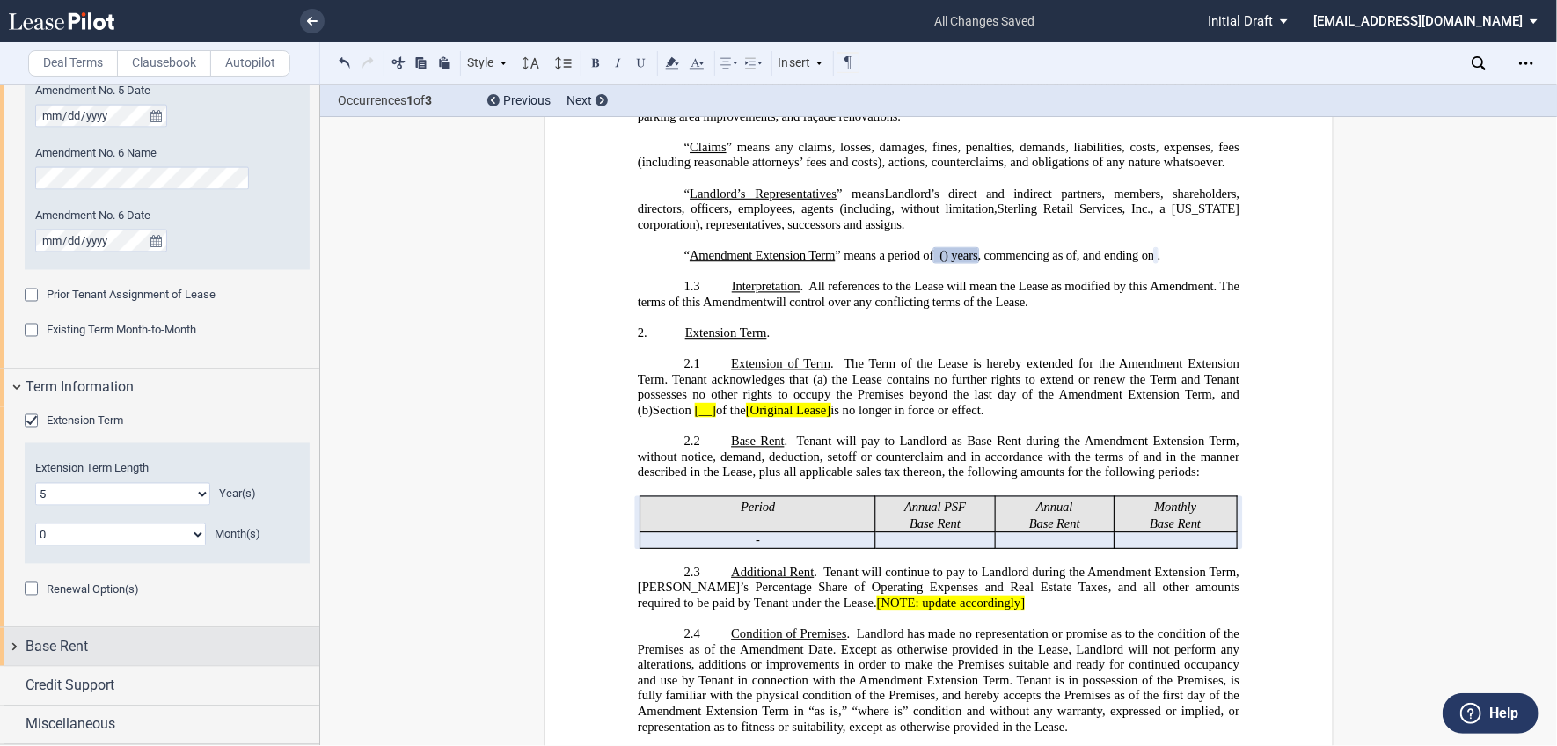
click at [93, 643] on div "Base Rent" at bounding box center [173, 647] width 294 height 21
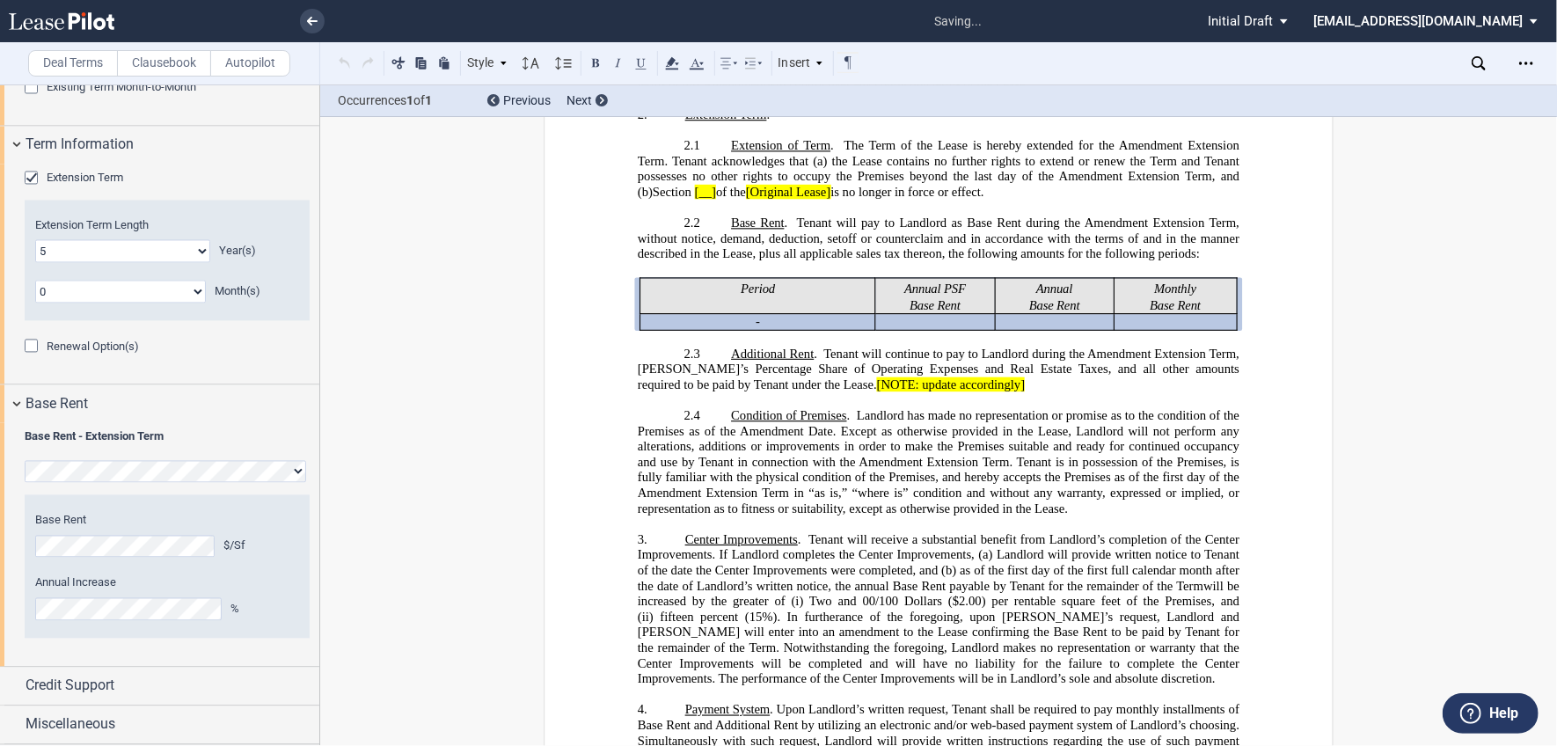
scroll to position [1207, 0]
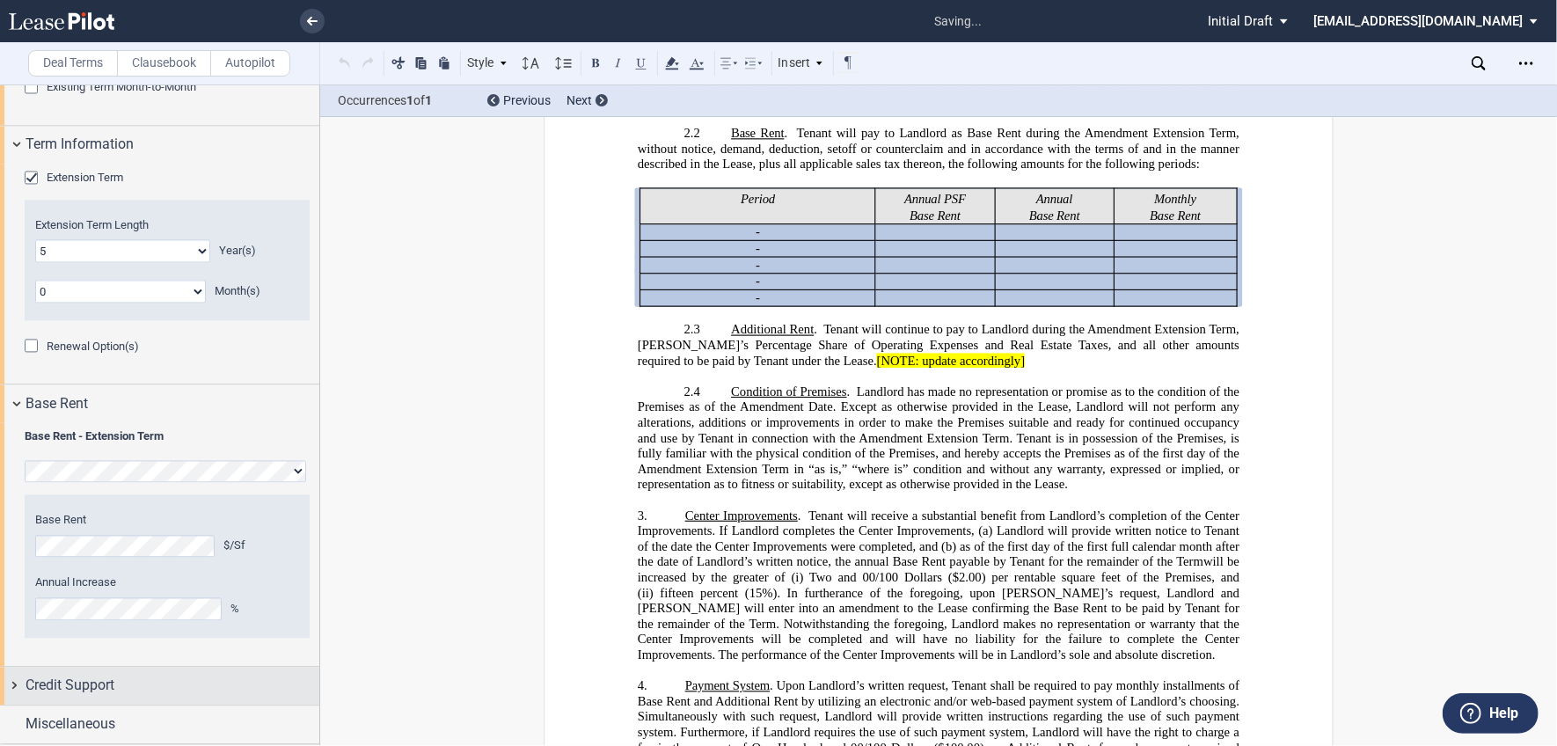
click at [107, 687] on span "Credit Support" at bounding box center [70, 685] width 89 height 21
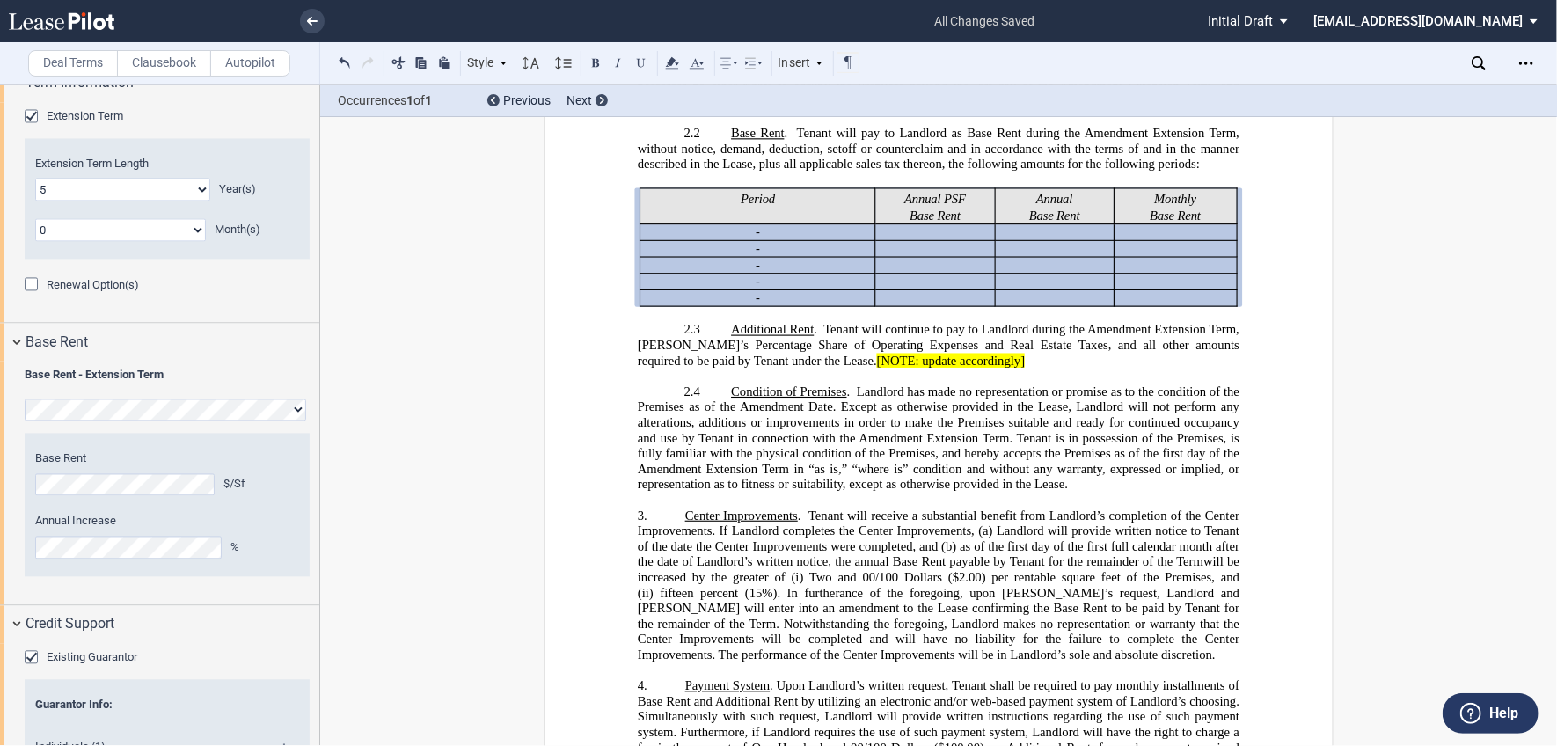
scroll to position [2235, 0]
click at [27, 656] on div "Existing Guarantor" at bounding box center [34, 658] width 18 height 18
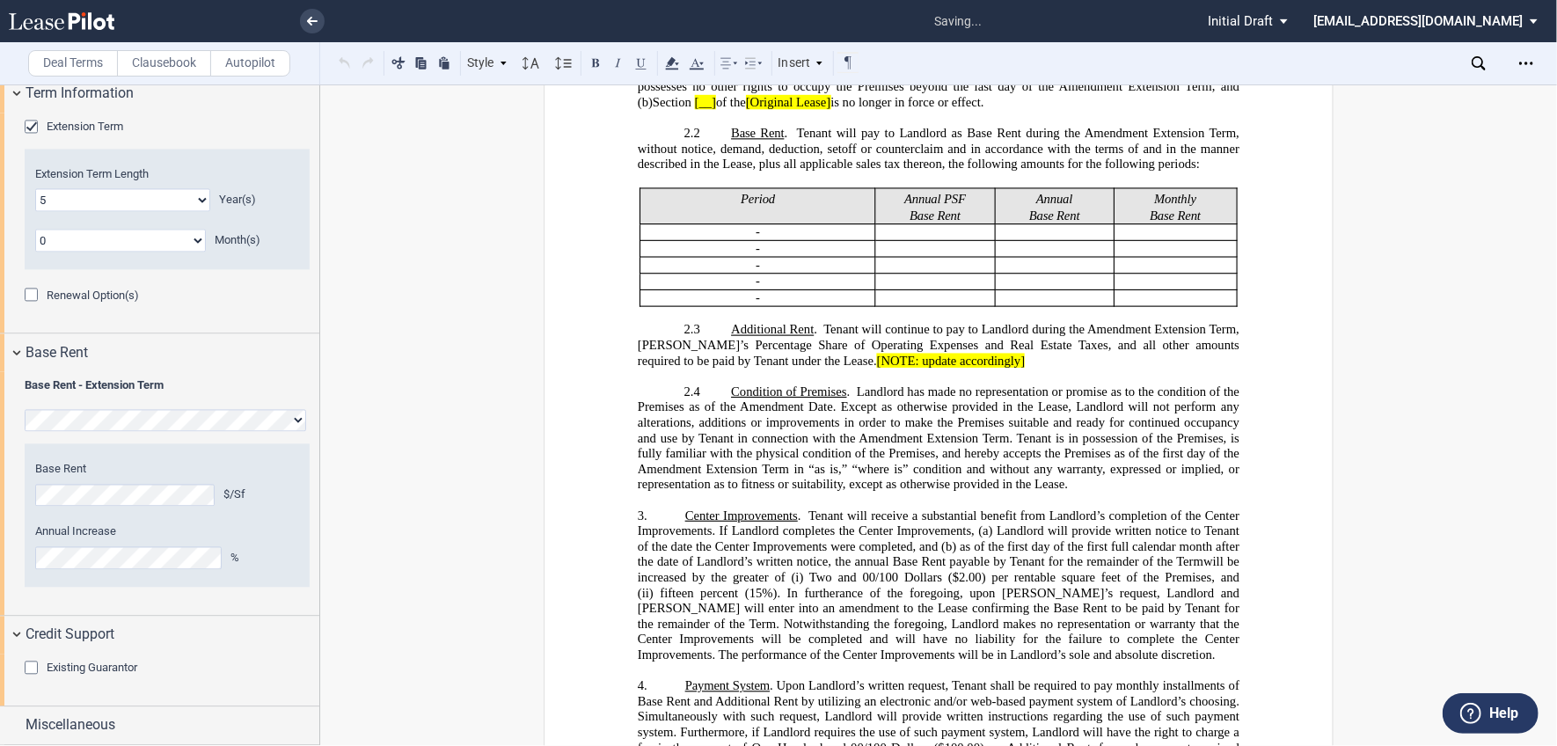
scroll to position [2225, 0]
drag, startPoint x: 72, startPoint y: 728, endPoint x: 101, endPoint y: 649, distance: 84.3
click at [72, 727] on span "Miscellaneous" at bounding box center [71, 724] width 90 height 21
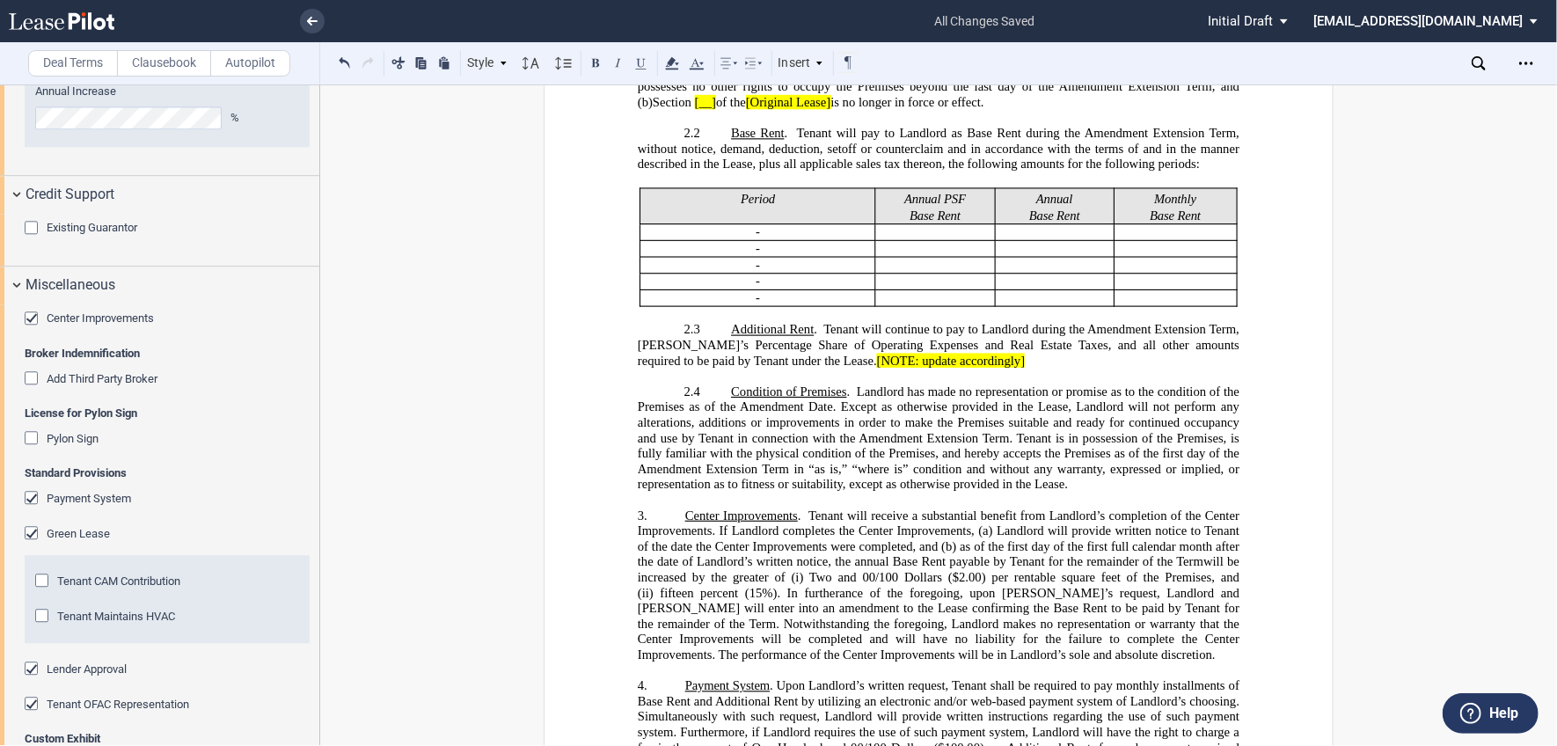
scroll to position [2665, 0]
drag, startPoint x: 39, startPoint y: 582, endPoint x: 40, endPoint y: 617, distance: 35.2
click at [39, 582] on div "Tenant CAM Contribution" at bounding box center [44, 581] width 18 height 18
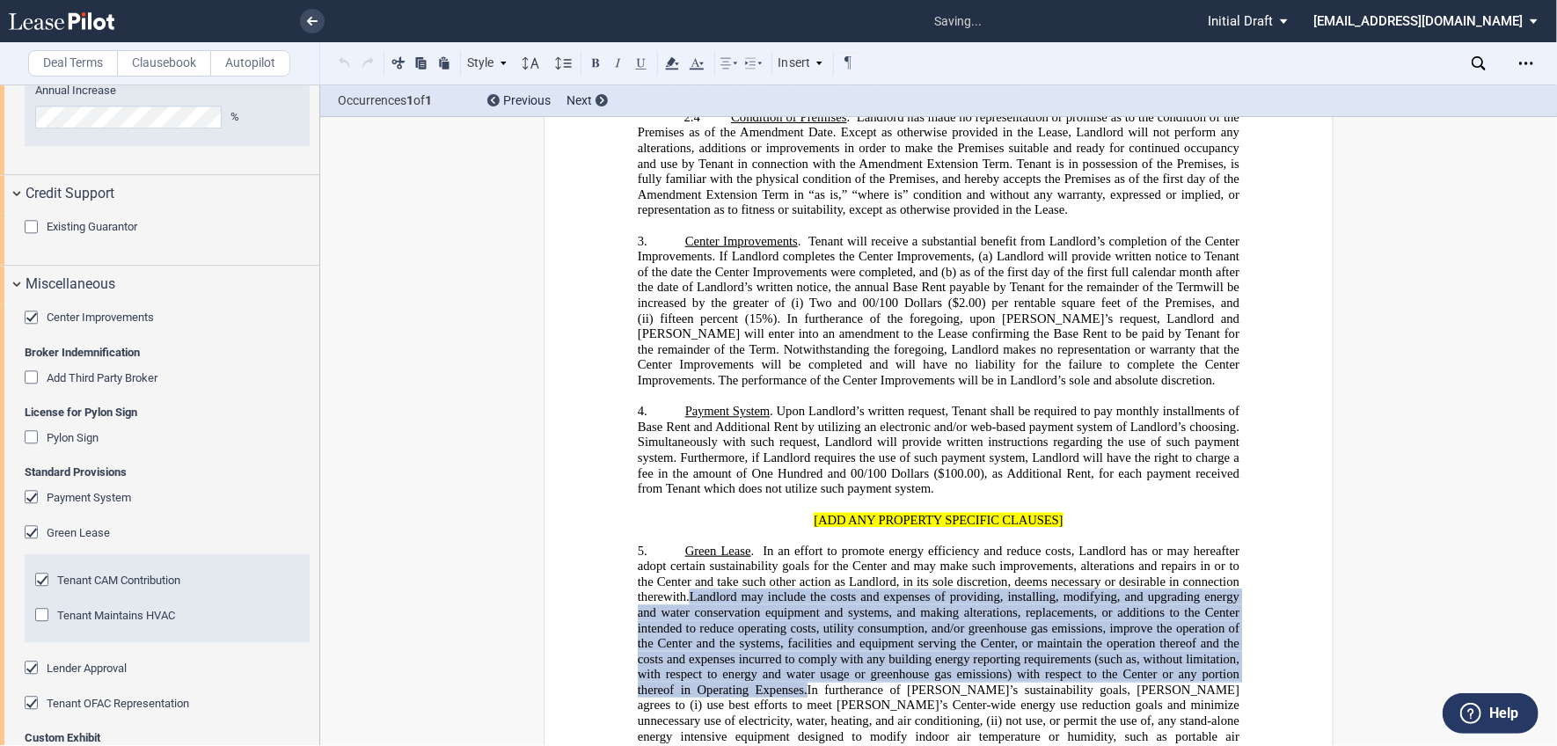
click at [40, 618] on div "Tenant Maintains HVAC" at bounding box center [44, 617] width 18 height 18
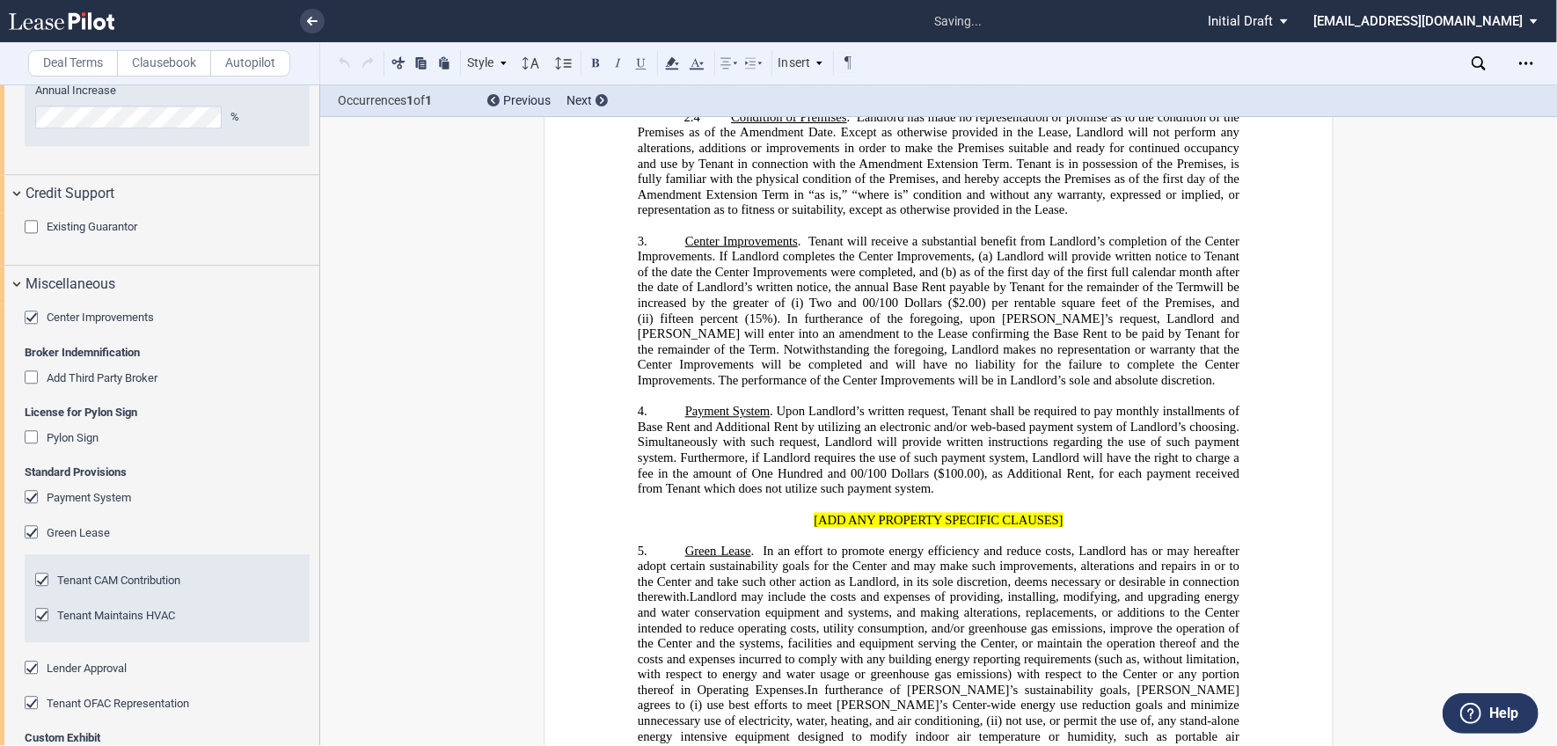
scroll to position [1937, 0]
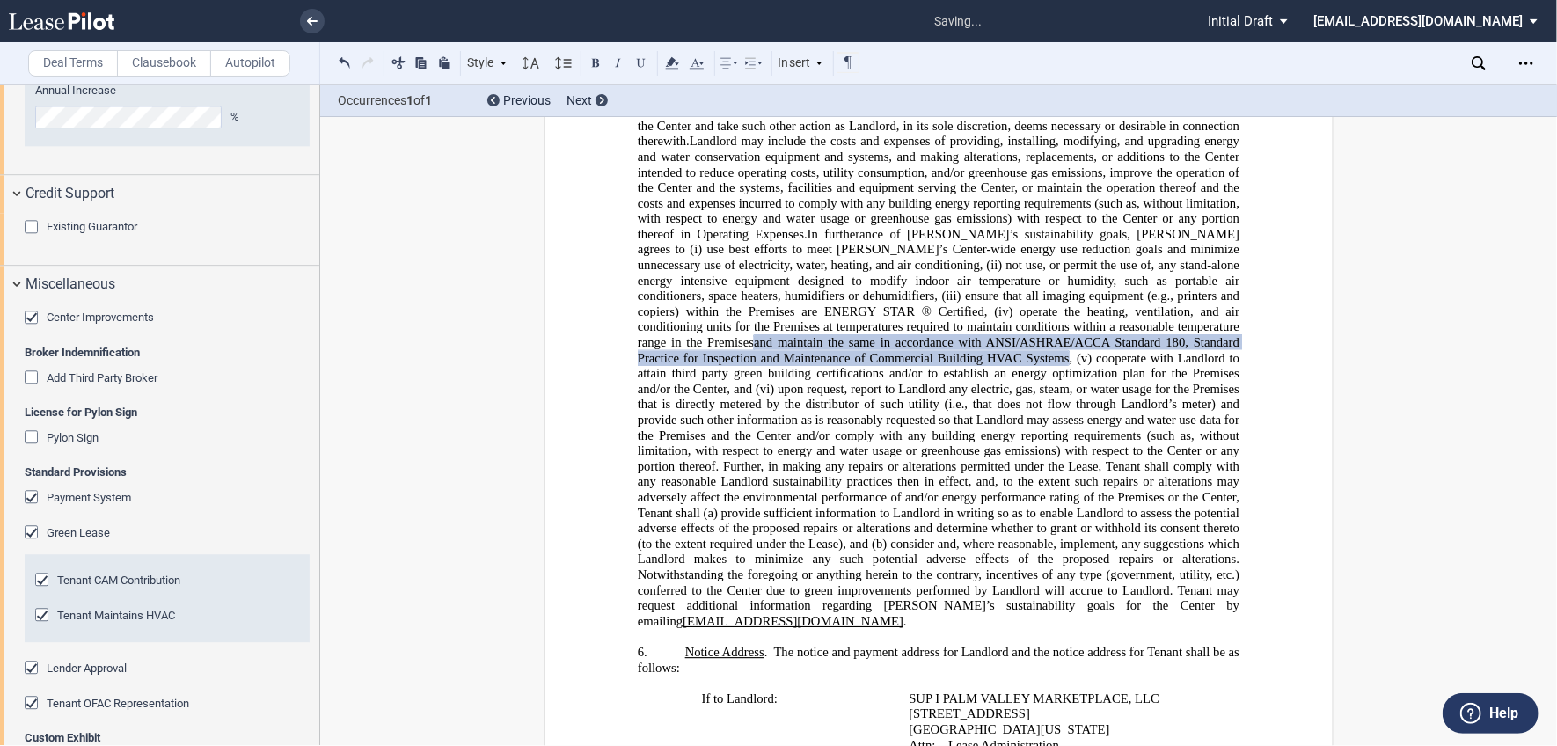
click at [30, 324] on div "Center Improvements" at bounding box center [34, 319] width 18 height 18
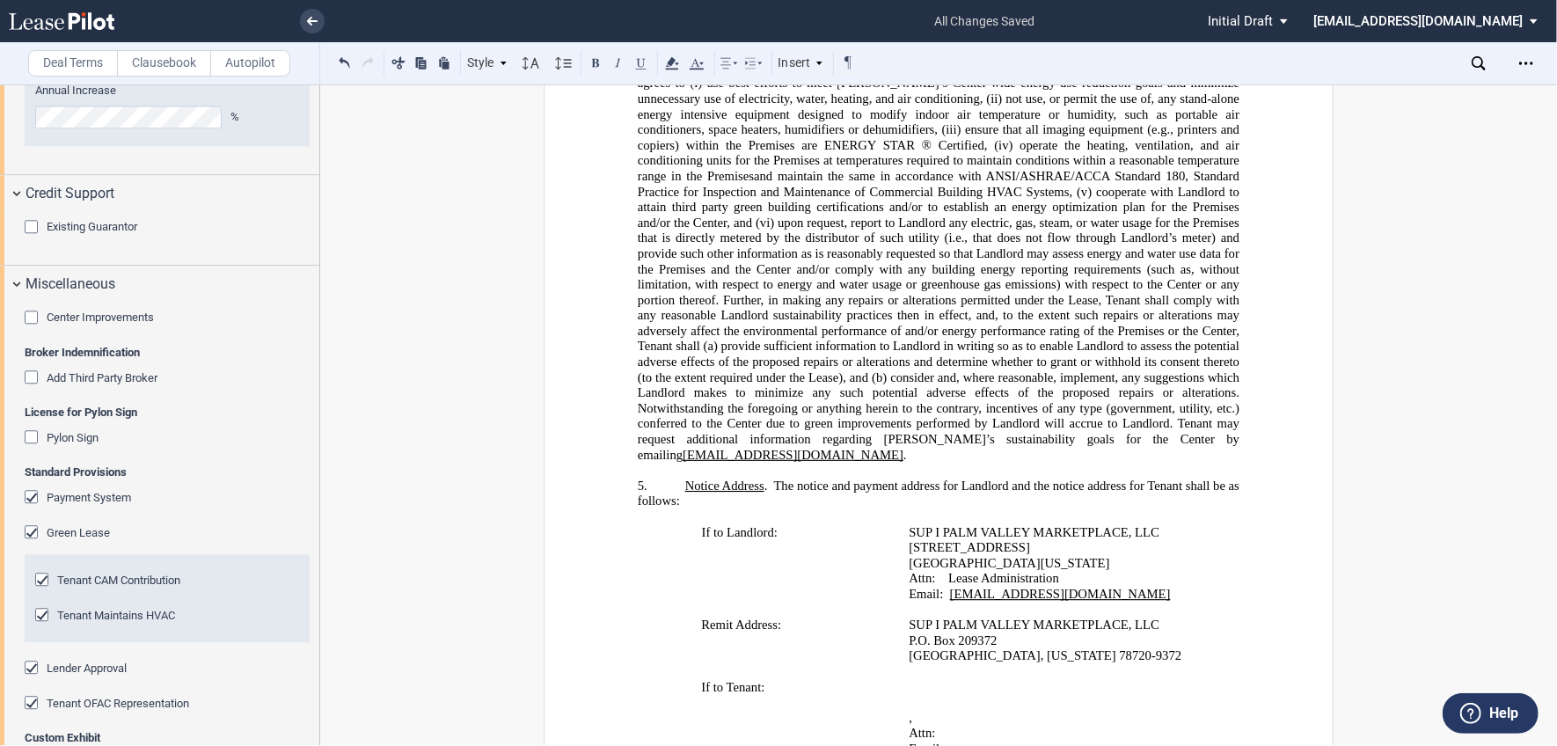
click at [27, 667] on div "Lender Approval" at bounding box center [34, 669] width 18 height 18
click at [222, 689] on editor-control "Lender Approval" at bounding box center [167, 677] width 285 height 35
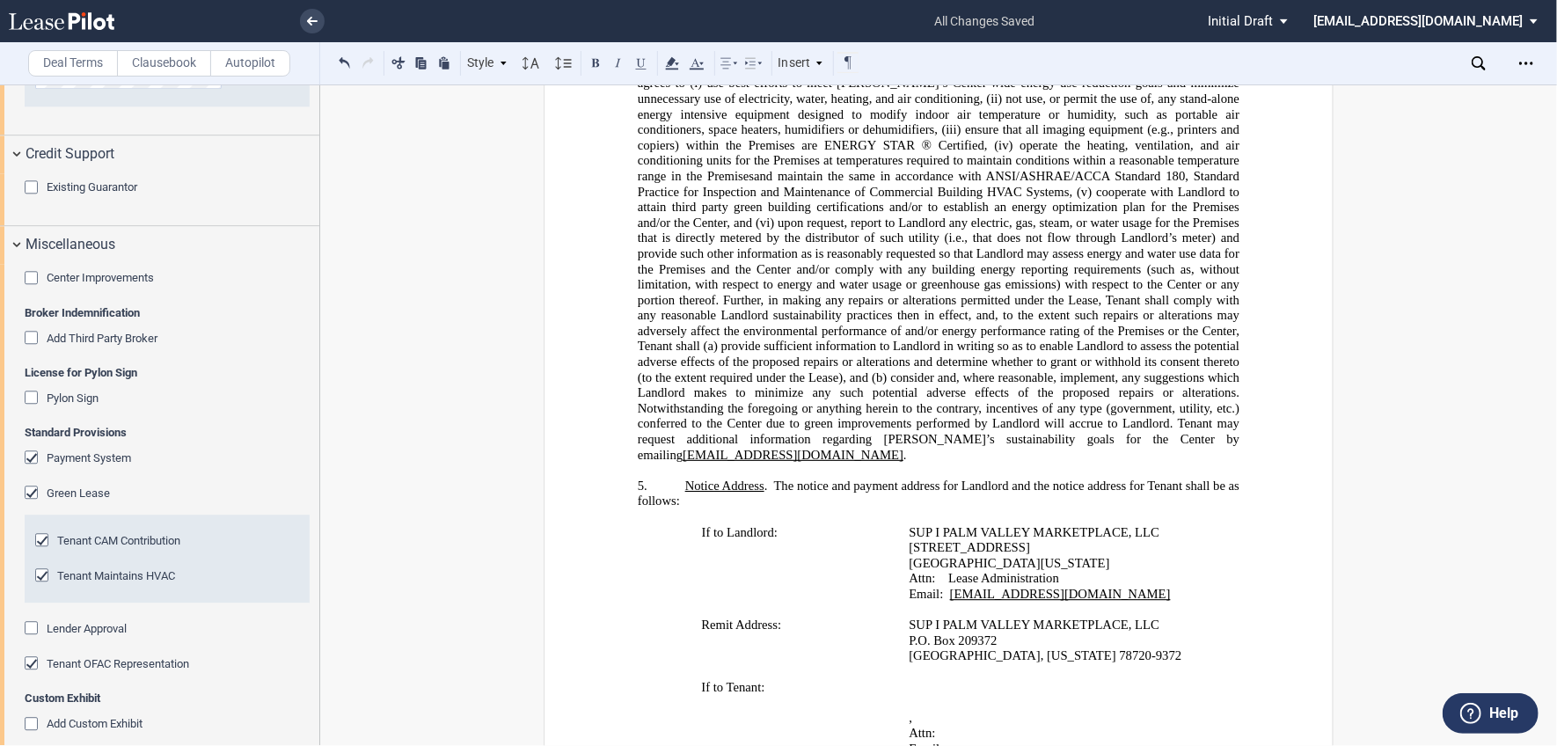
scroll to position [2723, 0]
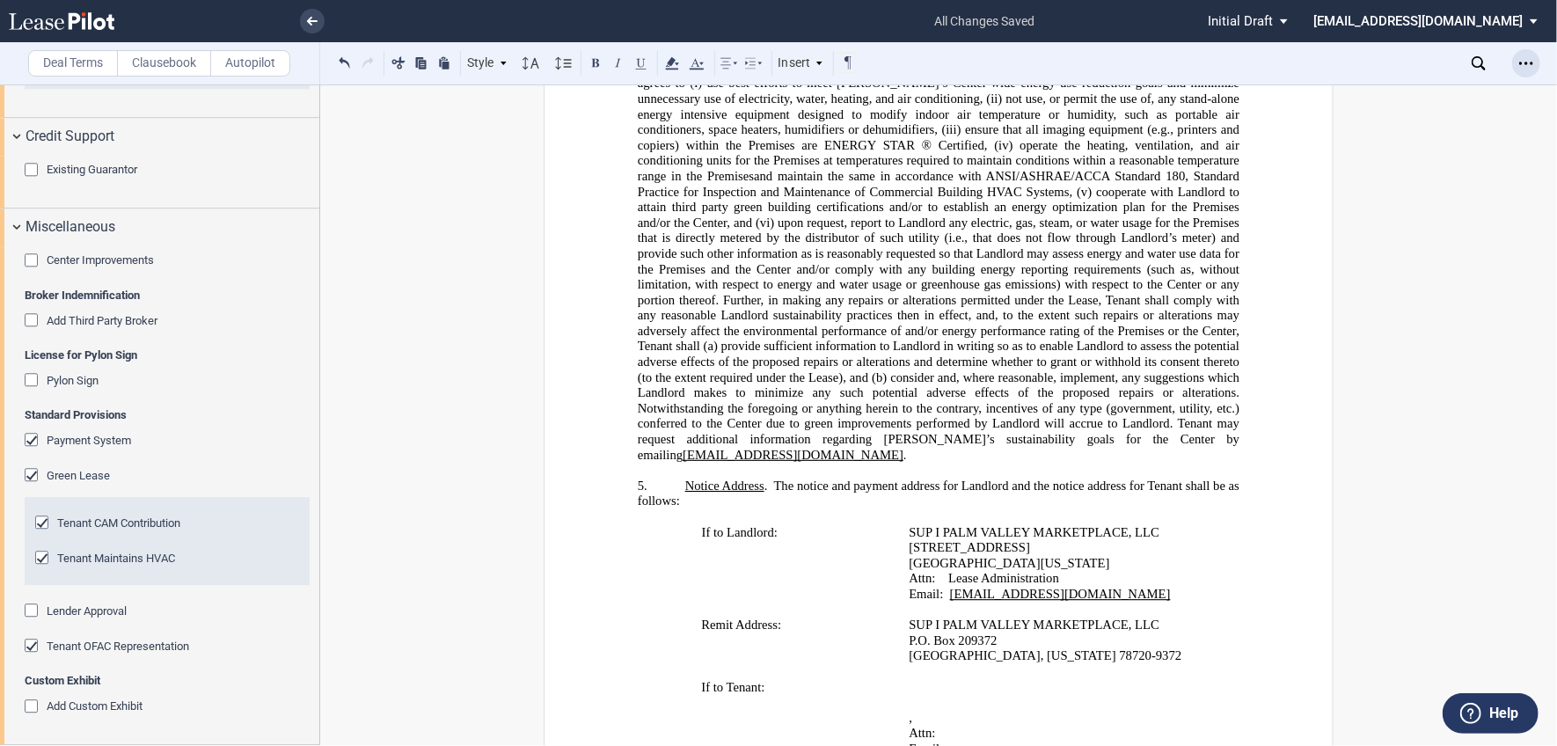
click at [1527, 61] on icon "Open Lease options menu" at bounding box center [1526, 63] width 14 height 14
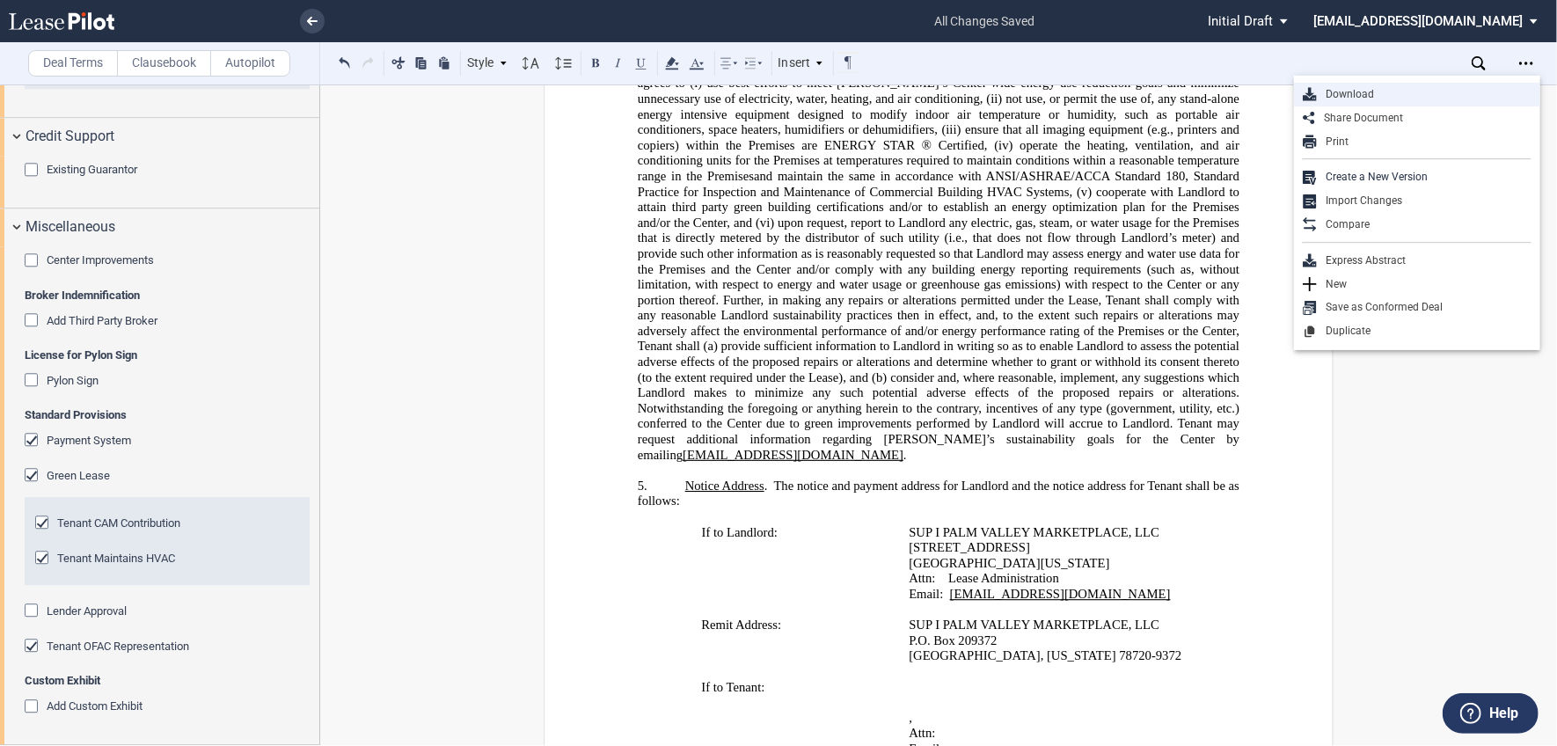
click at [1501, 87] on div "Download" at bounding box center [1423, 94] width 215 height 15
